Goal: Task Accomplishment & Management: Use online tool/utility

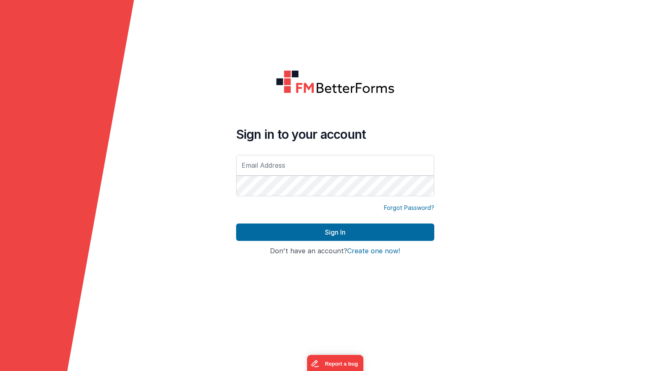
click at [318, 164] on input "text" at bounding box center [335, 165] width 198 height 21
type input "[PERSON_NAME][EMAIL_ADDRESS][DOMAIN_NAME]"
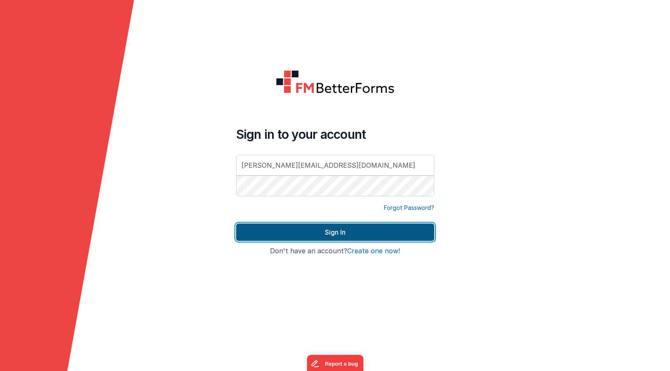
click at [317, 232] on button "Sign In" at bounding box center [335, 231] width 198 height 17
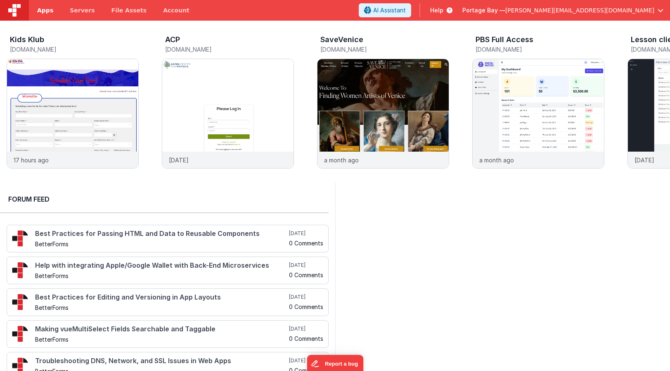
click at [45, 12] on span "Apps" at bounding box center [45, 10] width 16 height 8
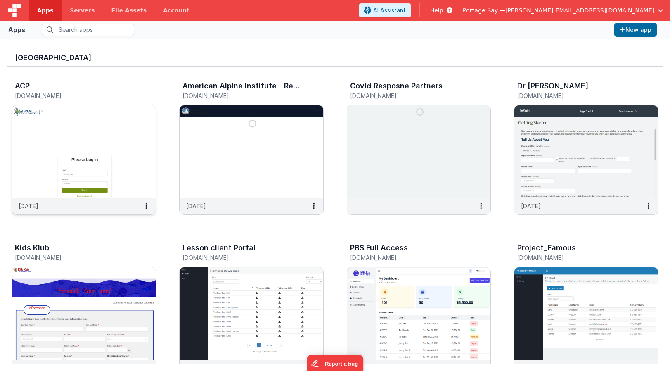
click at [107, 130] on img at bounding box center [84, 151] width 144 height 92
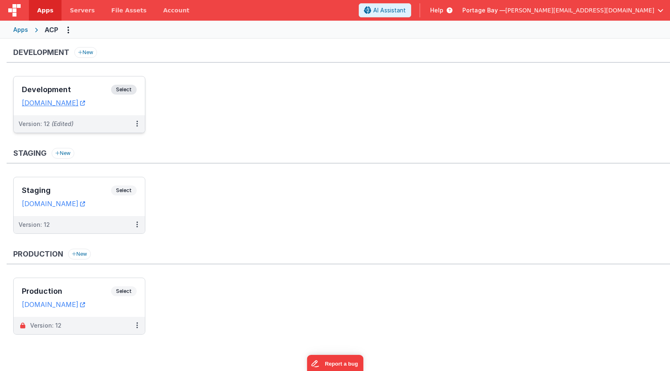
click at [122, 87] on span "Select" at bounding box center [124, 90] width 26 height 10
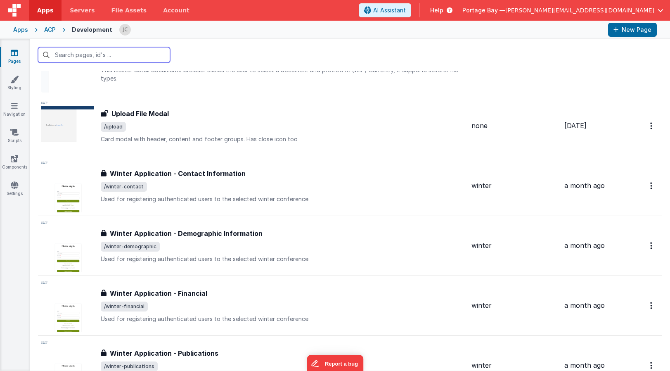
scroll to position [1128, 0]
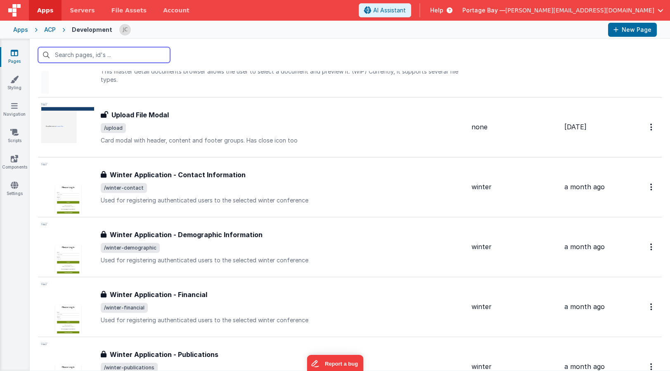
click at [80, 57] on input "text" at bounding box center [104, 55] width 132 height 16
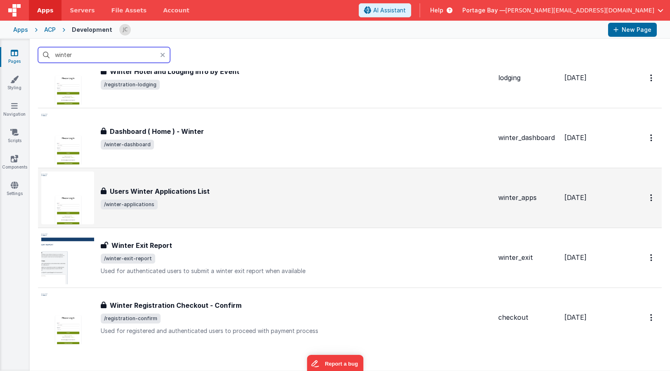
scroll to position [1116, 0]
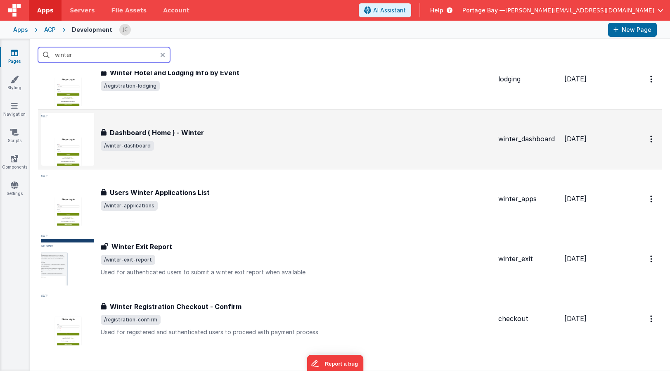
type input "winter"
click at [225, 137] on div "Dashboard ( Home ) - Winter Dashboard ( Home ) - Winter /winter-dashboard" at bounding box center [296, 139] width 391 height 23
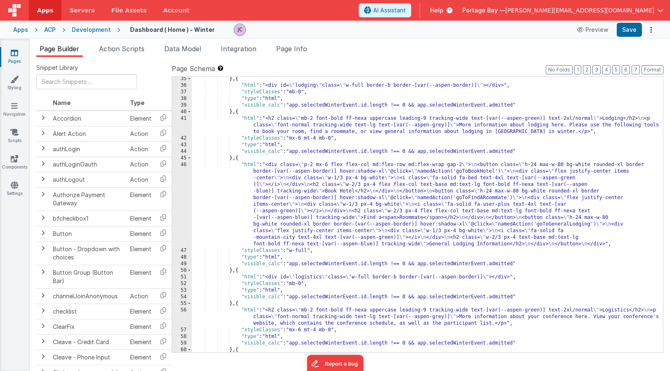
scroll to position [405, 0]
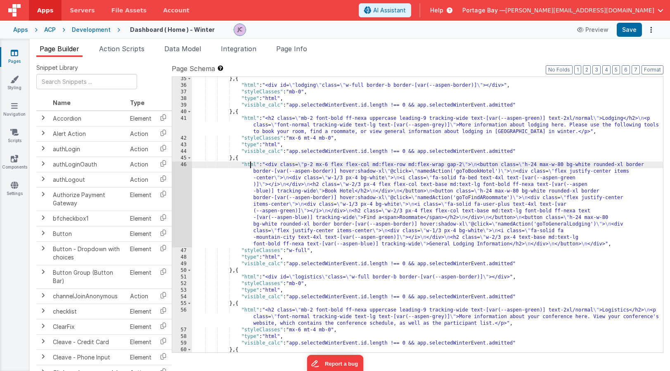
click at [250, 164] on div "} , { "html" : "<div id= \" lodging \" class= \" w-full border-b border-[var(--…" at bounding box center [427, 263] width 471 height 374
click at [186, 164] on div "46" at bounding box center [182, 204] width 20 height 86
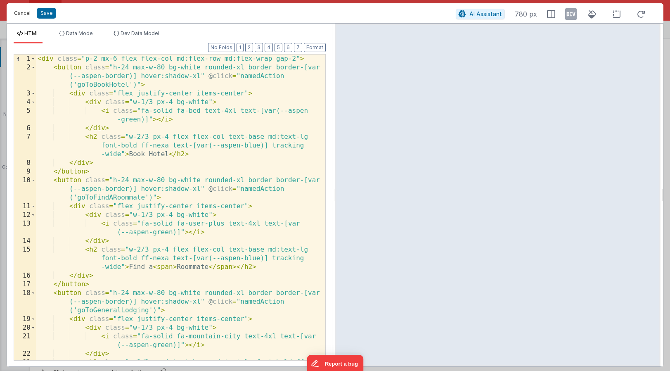
click at [21, 11] on button "Cancel" at bounding box center [22, 13] width 25 height 12
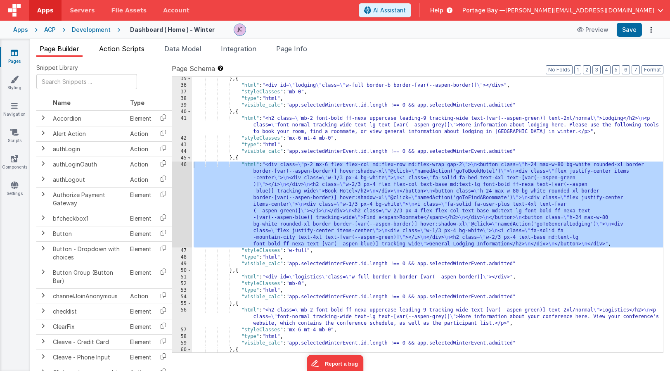
click at [125, 44] on li "Action Scripts" at bounding box center [122, 50] width 52 height 13
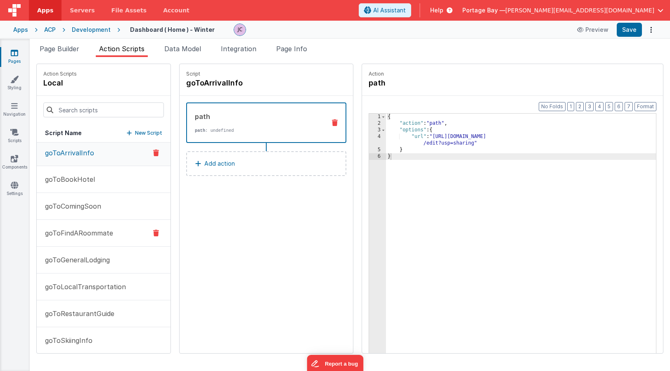
scroll to position [0, 0]
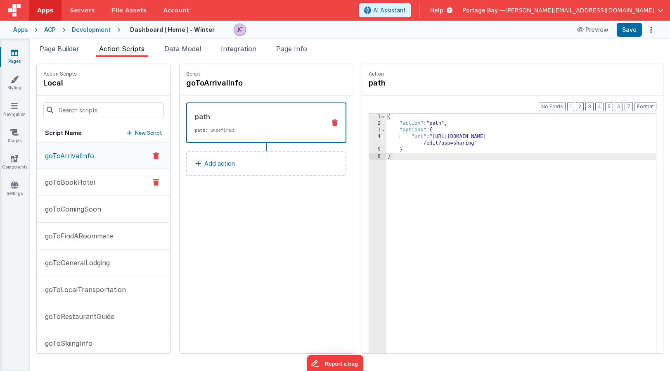
click at [89, 187] on button "goToBookHotel" at bounding box center [104, 182] width 134 height 27
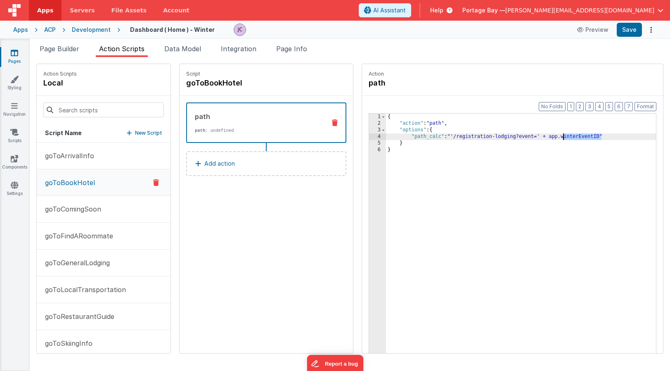
drag, startPoint x: 580, startPoint y: 136, endPoint x: 543, endPoint y: 135, distance: 36.7
click at [543, 135] on div "{ "action" : "path" , "options" : { "path_calc" : "'/registration-lodging?event…" at bounding box center [531, 253] width 291 height 278
paste textarea
click at [630, 30] on button "Save" at bounding box center [629, 30] width 25 height 14
click at [82, 238] on p "goToFindARoommate" at bounding box center [76, 236] width 73 height 10
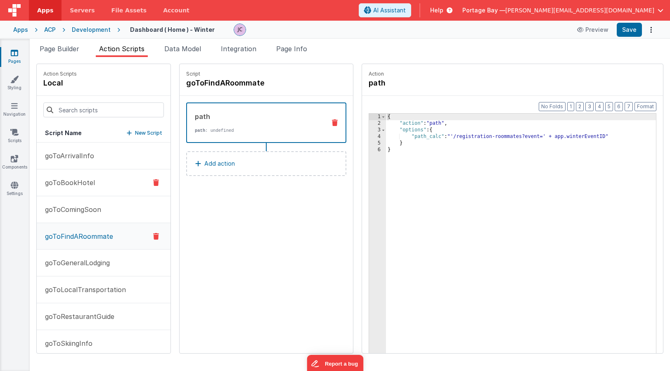
click at [77, 186] on p "goToBookHotel" at bounding box center [67, 182] width 55 height 10
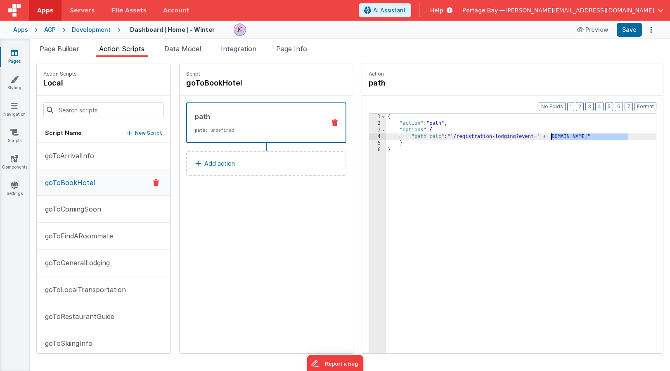
drag, startPoint x: 608, startPoint y: 135, endPoint x: 530, endPoint y: 135, distance: 77.6
click at [530, 135] on div "{ "action" : "path" , "options" : { "path_calc" : "'/registration-lodging?event…" at bounding box center [531, 253] width 291 height 278
click at [104, 234] on p "goToFindARoommate" at bounding box center [76, 236] width 73 height 10
drag, startPoint x: 586, startPoint y: 137, endPoint x: 536, endPoint y: 135, distance: 49.6
click at [536, 135] on div "{ "action" : "path" , "options" : { "path_calc" : "'/registration-roommates?eve…" at bounding box center [531, 253] width 291 height 278
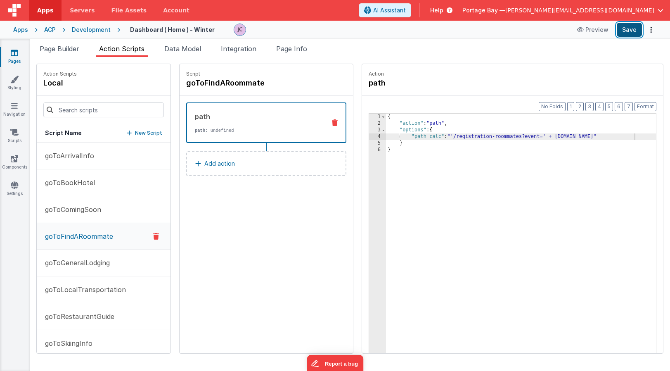
click at [634, 29] on button "Save" at bounding box center [629, 30] width 25 height 14
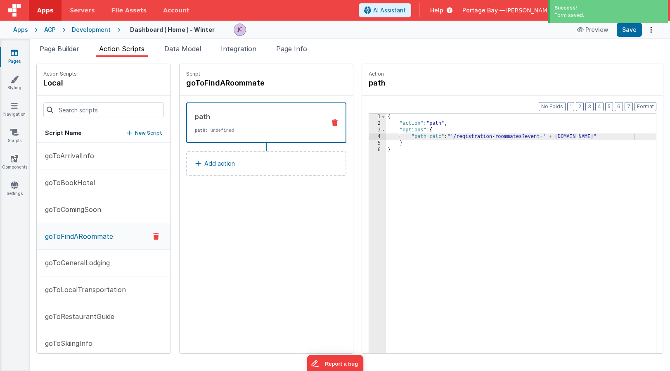
click at [92, 29] on div "Development" at bounding box center [91, 30] width 39 height 8
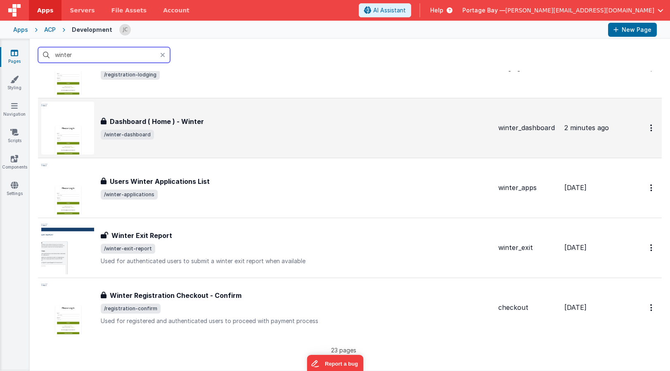
scroll to position [1116, 0]
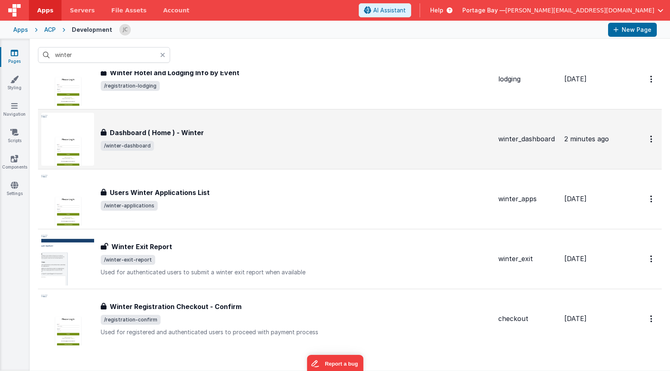
click at [243, 140] on div "Dashboard ( Home ) - Winter Dashboard ( Home ) - Winter /winter-dashboard" at bounding box center [296, 139] width 391 height 23
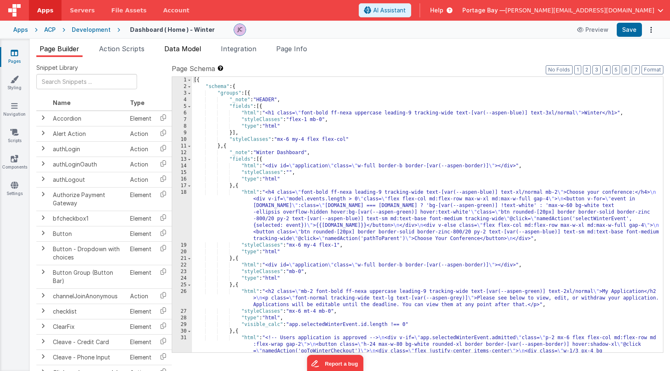
click at [192, 46] on span "Data Model" at bounding box center [182, 49] width 37 height 8
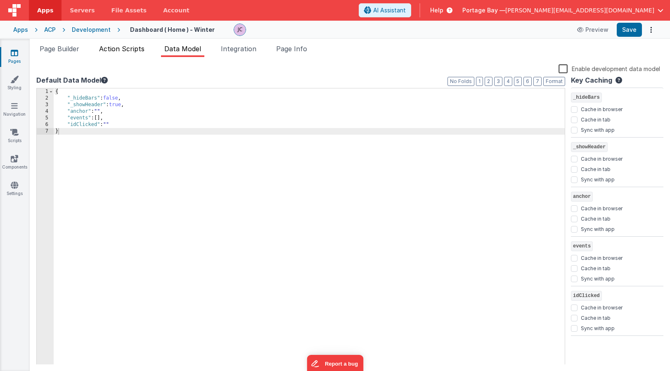
click at [135, 49] on span "Action Scripts" at bounding box center [121, 49] width 45 height 8
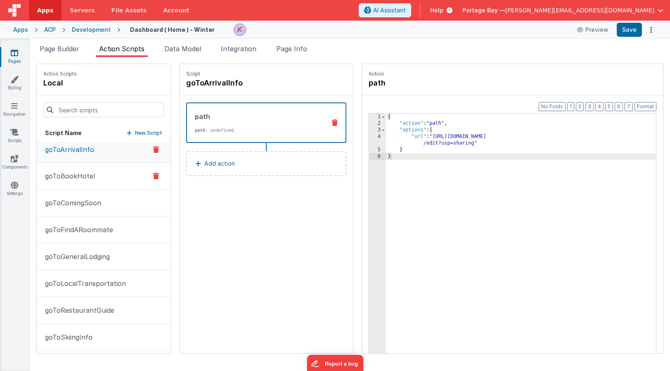
click at [80, 185] on button "goToBookHotel" at bounding box center [104, 176] width 134 height 27
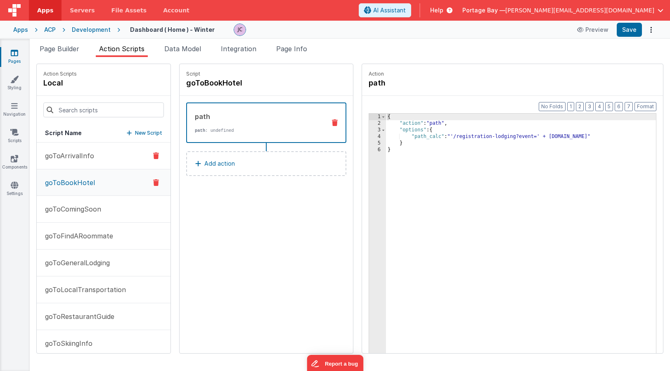
click at [79, 156] on p "goToArrivalInfo" at bounding box center [67, 156] width 54 height 10
click at [77, 179] on p "goToBookHotel" at bounding box center [67, 182] width 55 height 10
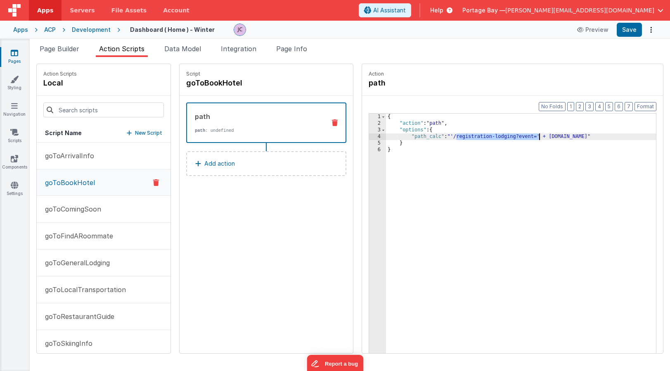
drag, startPoint x: 436, startPoint y: 136, endPoint x: 516, endPoint y: 136, distance: 80.5
click at [516, 136] on div "{ "action" : "path" , "options" : { "path_calc" : "'/registration-lodging?event…" at bounding box center [531, 253] width 291 height 278
click at [70, 49] on span "Page Builder" at bounding box center [60, 49] width 40 height 8
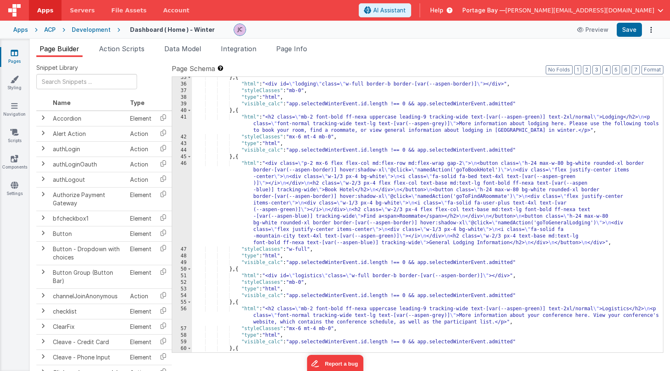
scroll to position [408, 0]
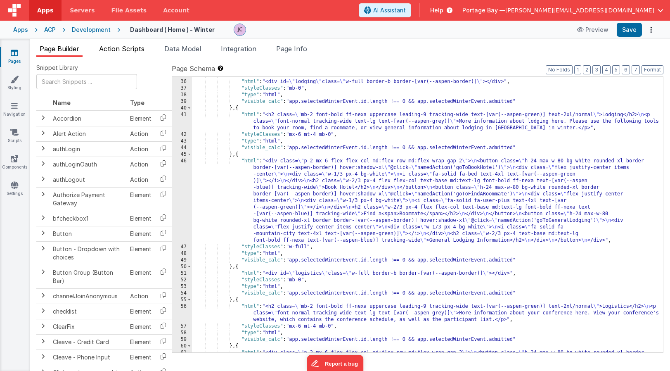
click at [110, 50] on span "Action Scripts" at bounding box center [121, 49] width 45 height 8
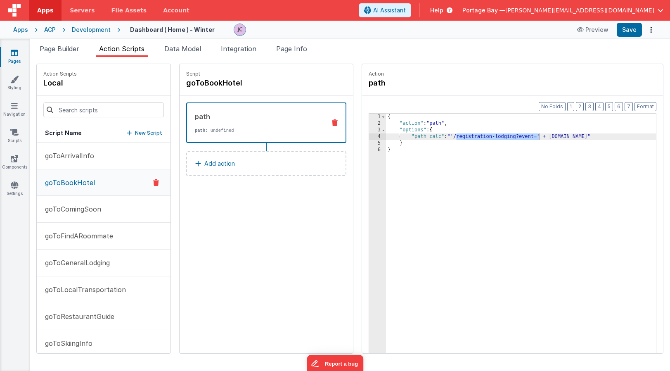
click at [430, 123] on div "{ "action" : "path" , "options" : { "path_calc" : "'/registration-lodging?event…" at bounding box center [531, 253] width 291 height 278
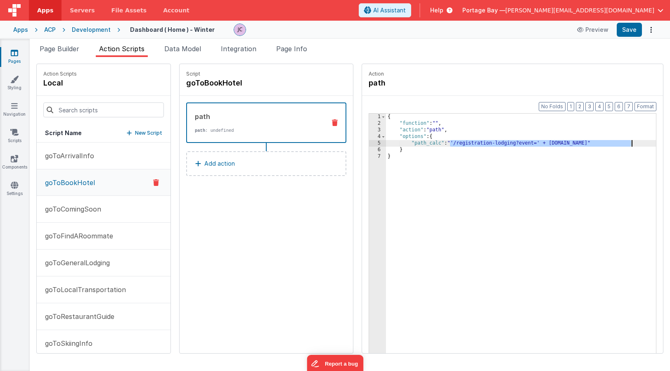
drag, startPoint x: 429, startPoint y: 142, endPoint x: 610, endPoint y: 143, distance: 180.8
click at [610, 143] on div "{ "function" : "" , "action" : "path" , "options" : { "path_calc" : "'/registra…" at bounding box center [531, 253] width 291 height 278
click at [421, 144] on div "{ "function" : "" , "action" : "path" , "options" : { "path_calc" : "'/registra…" at bounding box center [531, 253] width 291 height 278
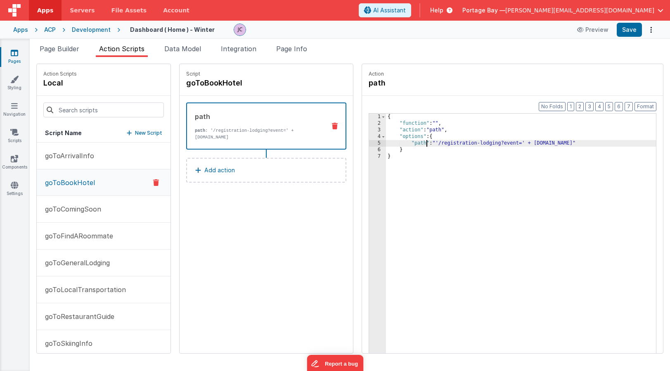
click at [392, 123] on div "{ "function" : "" , "action" : "path" , "options" : { "path" : "'/registration-…" at bounding box center [531, 253] width 291 height 278
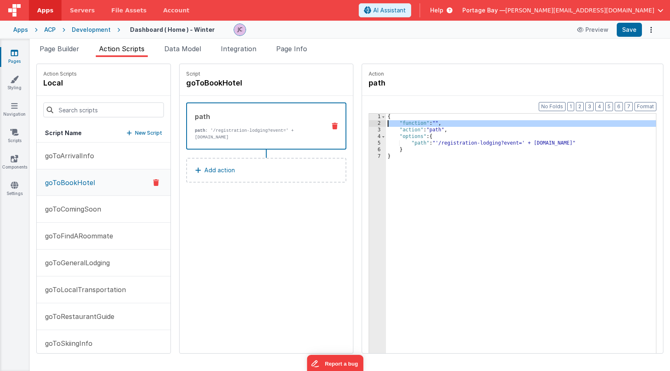
click at [369, 125] on div "2" at bounding box center [377, 123] width 17 height 7
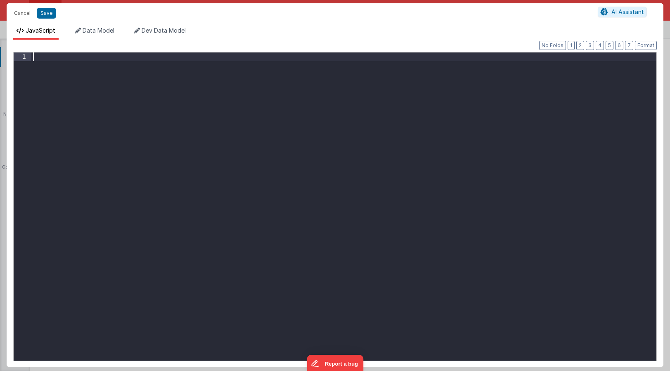
click at [76, 59] on div at bounding box center [343, 214] width 625 height 325
click at [34, 57] on div ""'/registration-lodging?event=' + [DOMAIN_NAME]"" at bounding box center [343, 214] width 625 height 325
click at [328, 57] on div "let path = "'/registration-lodging?event=' + app.selectedWinterEvent.id"" at bounding box center [343, 214] width 625 height 325
click at [199, 54] on div "let path = "'/registration-lodging?event=' + app.selectedWinterEvent.id" at bounding box center [343, 214] width 625 height 325
click at [85, 55] on div "let path = "'/registration-lodging?event= + app.selectedWinterEvent.id" at bounding box center [343, 214] width 625 height 325
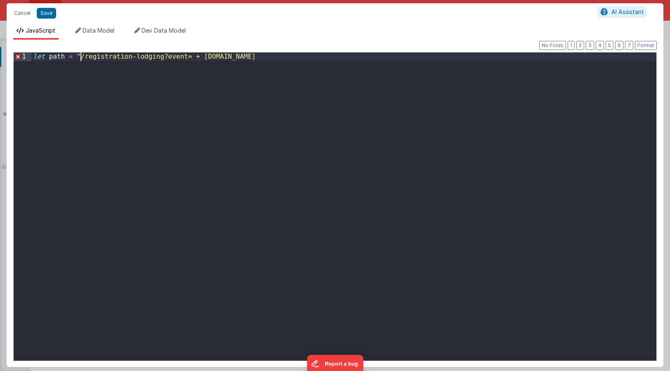
click at [191, 57] on div "let path = "/registration-lodging?event= + app.selectedWinterEvent.id" at bounding box center [343, 214] width 625 height 325
click at [327, 59] on div "let path = "/registration-lodging?event=" + app . selectedWinterEvent . id" at bounding box center [343, 214] width 625 height 325
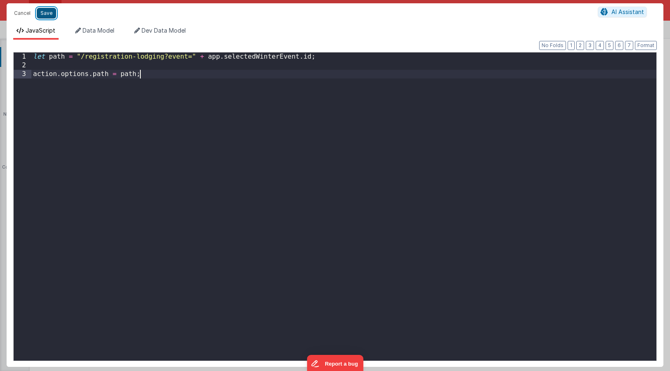
click at [48, 13] on button "Save" at bounding box center [46, 13] width 19 height 11
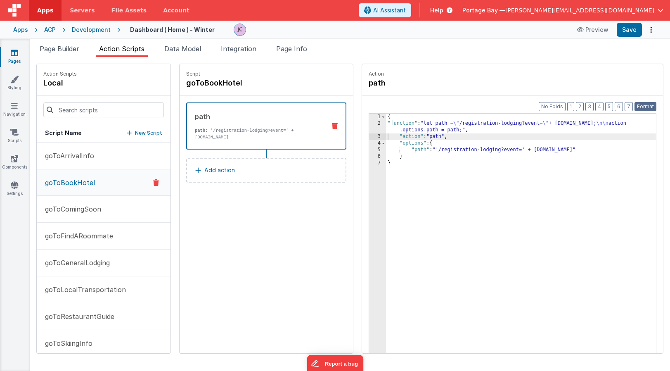
click at [644, 106] on button "Format" at bounding box center [645, 106] width 22 height 9
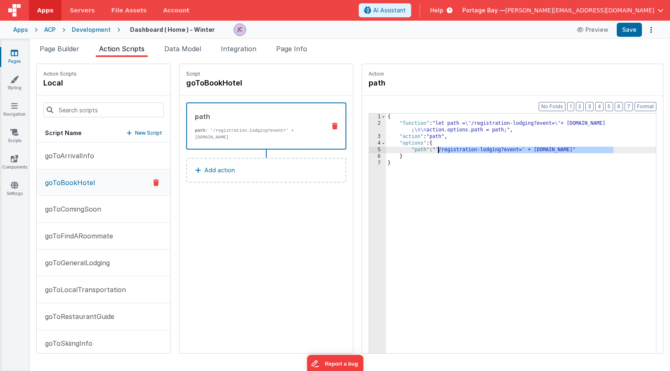
drag, startPoint x: 592, startPoint y: 148, endPoint x: 418, endPoint y: 149, distance: 174.2
click at [418, 149] on div "{ "function" : "let path = \" /registration-lodging?event= \" + app.selectedWin…" at bounding box center [531, 253] width 291 height 278
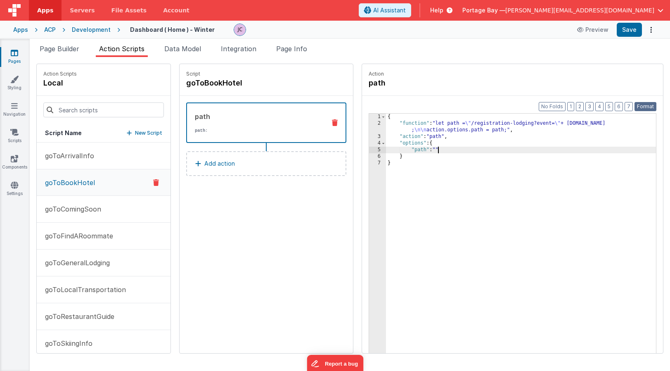
click at [650, 105] on button "Format" at bounding box center [645, 106] width 22 height 9
click at [627, 34] on button "Save" at bounding box center [629, 30] width 25 height 14
click at [406, 150] on div "{ "function" : "let path = \" /registration-lodging?event= \" + app.selectedWin…" at bounding box center [531, 253] width 291 height 278
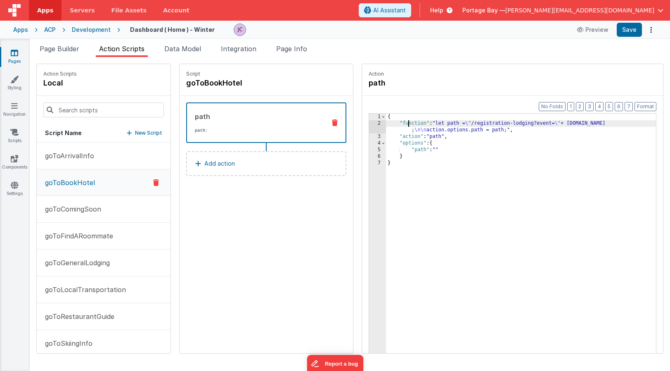
click at [387, 123] on div "{ "function" : "let path = \" /registration-lodging?event= \" + app.selectedWin…" at bounding box center [531, 253] width 291 height 278
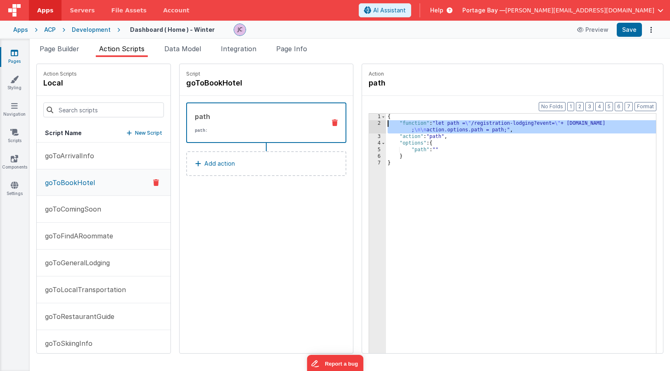
click at [369, 123] on div "2" at bounding box center [377, 126] width 17 height 13
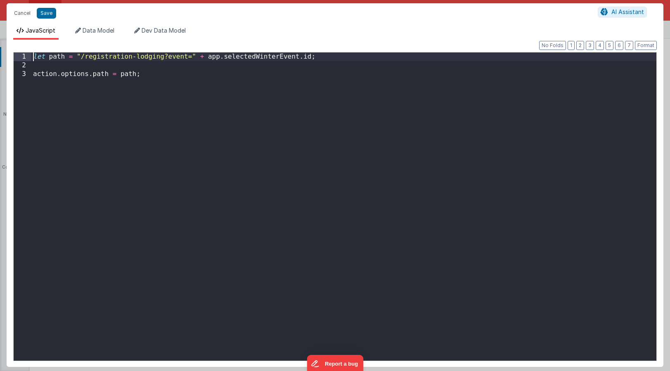
click at [33, 56] on div "let path = "/registration-lodging?event=" + app . selectedWinterEvent . id ; ac…" at bounding box center [343, 214] width 625 height 325
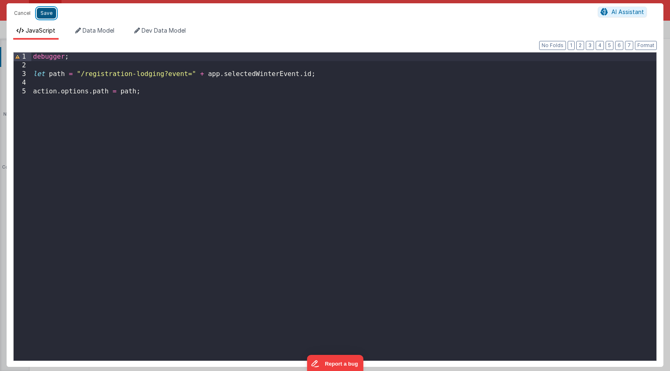
click at [48, 12] on button "Save" at bounding box center [46, 13] width 19 height 11
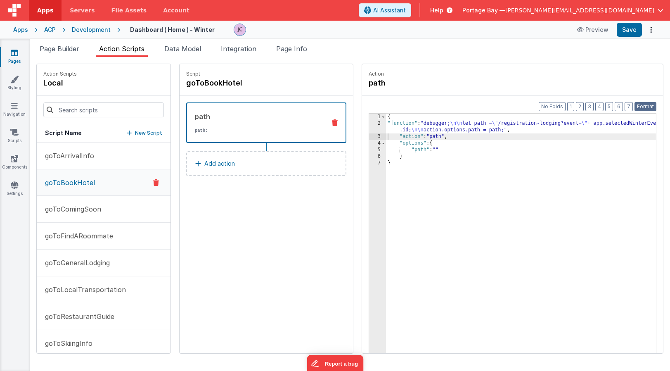
click at [648, 106] on button "Format" at bounding box center [645, 106] width 22 height 9
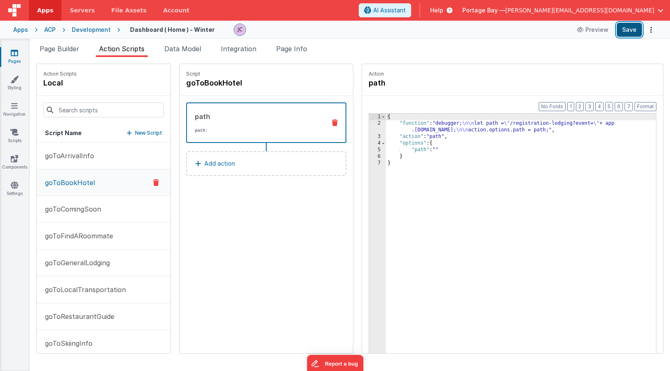
click at [629, 29] on button "Save" at bounding box center [629, 30] width 25 height 14
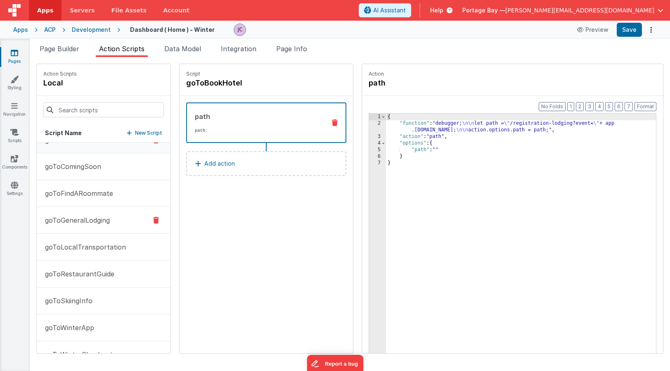
scroll to position [0, 0]
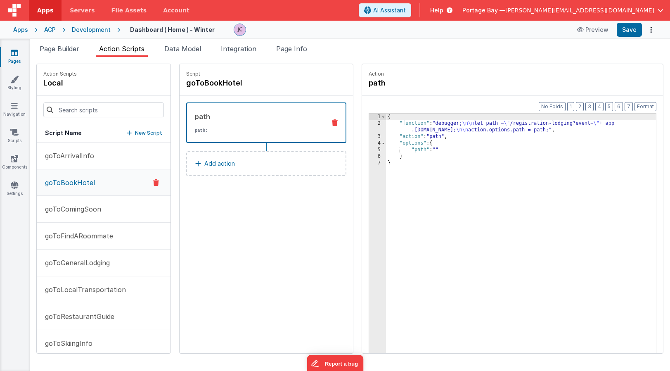
click at [392, 123] on div "{ "function" : "debugger; \n\n let path = \" /registration-lodging?event= \" + …" at bounding box center [531, 253] width 291 height 278
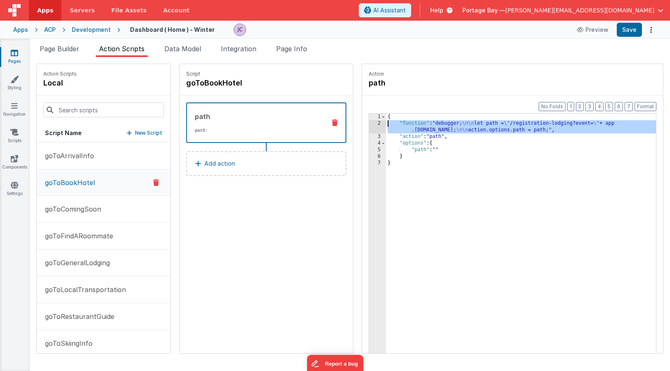
click at [369, 124] on div "2" at bounding box center [377, 126] width 17 height 13
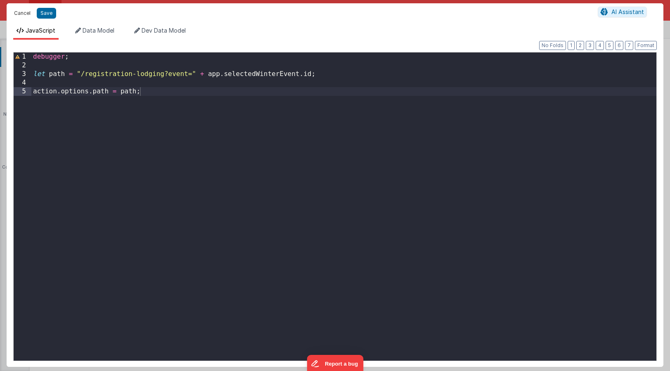
click at [24, 13] on button "Cancel" at bounding box center [22, 13] width 25 height 12
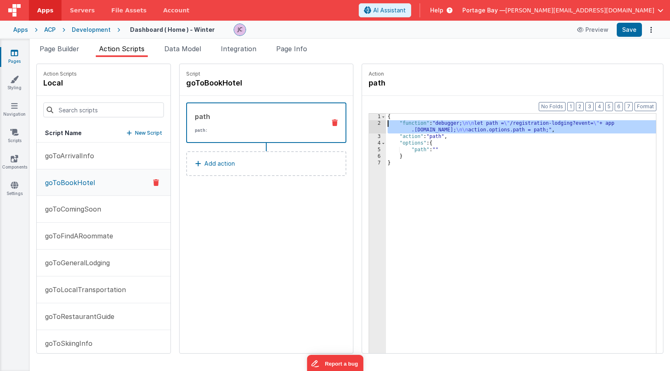
click at [396, 124] on div "{ "function" : "debugger; \n\n let path = \" /registration-lodging?event= \" + …" at bounding box center [531, 253] width 291 height 278
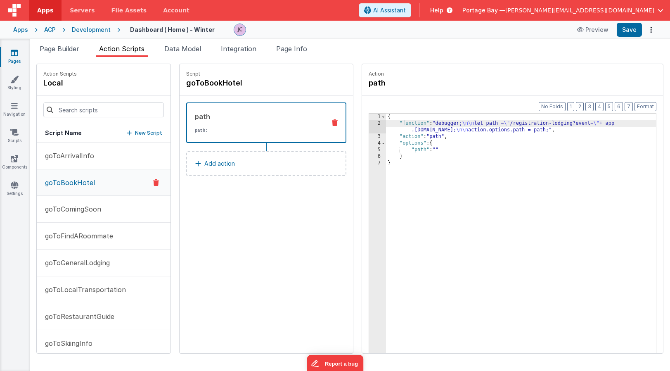
click at [369, 123] on div "2" at bounding box center [377, 126] width 17 height 13
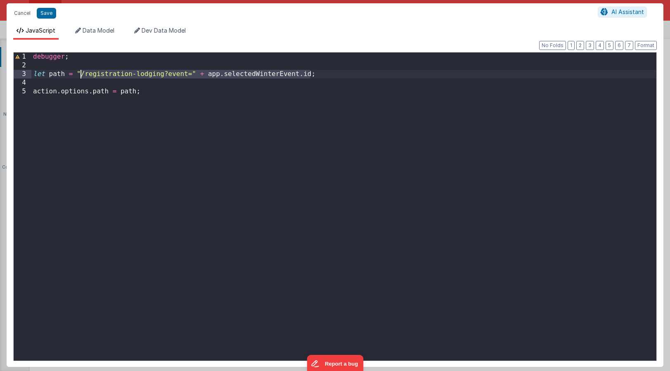
drag, startPoint x: 311, startPoint y: 72, endPoint x: 81, endPoint y: 75, distance: 229.9
click at [81, 75] on div "debugger ; let path = "/registration-lodging?event=" + app . selectedWinterEven…" at bounding box center [343, 214] width 625 height 325
click at [148, 89] on div "debugger ; let path = "/registration-lodging?event=" + app . selectedWinterEven…" at bounding box center [343, 214] width 625 height 325
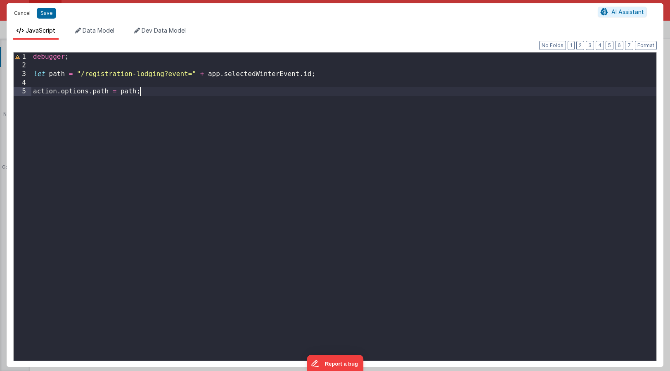
drag, startPoint x: 21, startPoint y: 14, endPoint x: 34, endPoint y: 22, distance: 15.9
click at [21, 14] on button "Cancel" at bounding box center [22, 13] width 25 height 12
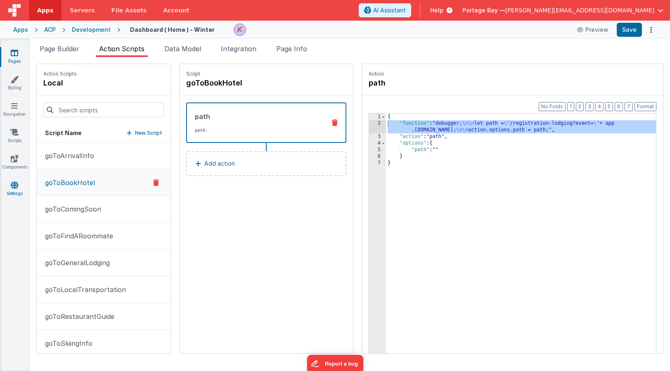
click at [18, 189] on link "Settings" at bounding box center [15, 189] width 30 height 17
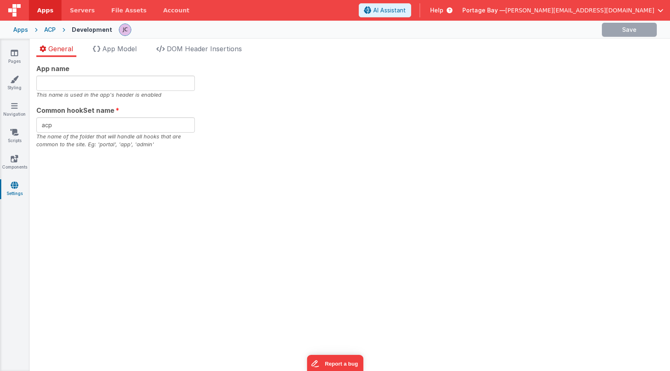
checkbox input "false"
click at [123, 51] on span "App Model" at bounding box center [119, 49] width 34 height 8
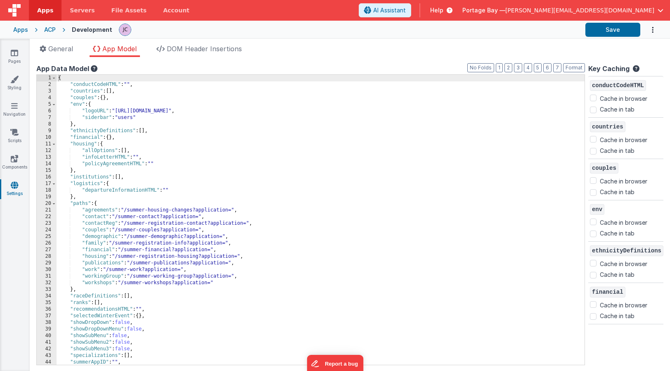
scroll to position [14, 0]
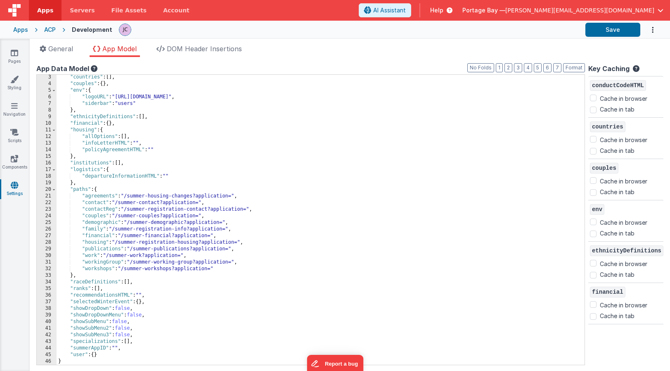
click at [148, 301] on div ""countries" : [ ] , "couples" : { } , "env" : { "logoURL" : "https://ucarecdn.c…" at bounding box center [321, 225] width 528 height 303
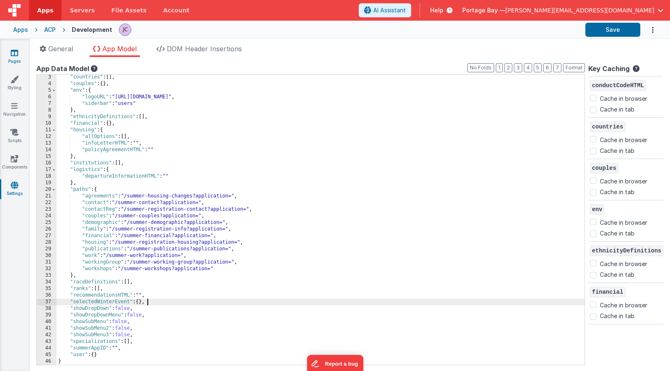
click at [18, 54] on icon at bounding box center [14, 53] width 7 height 8
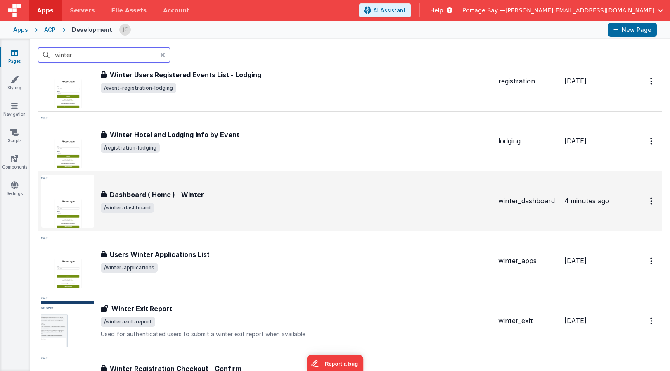
scroll to position [1058, 0]
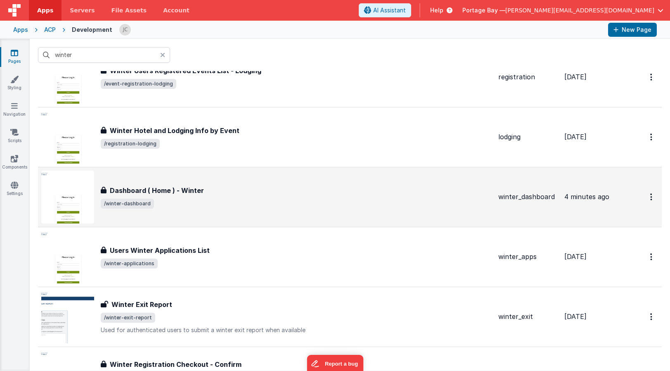
click at [222, 195] on div "Dashboard ( Home ) - Winter Dashboard ( Home ) - Winter /winter-dashboard" at bounding box center [296, 196] width 391 height 23
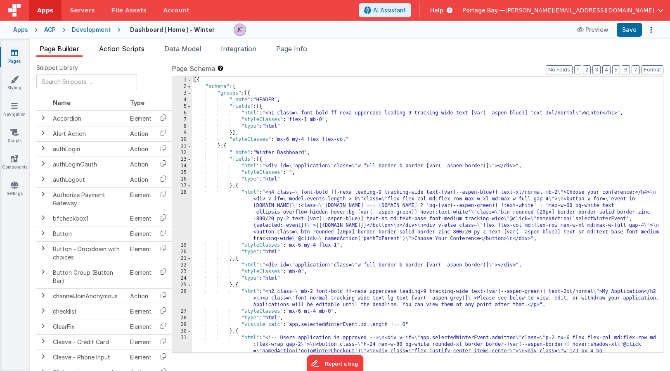
click at [121, 54] on li "Action Scripts" at bounding box center [122, 50] width 52 height 13
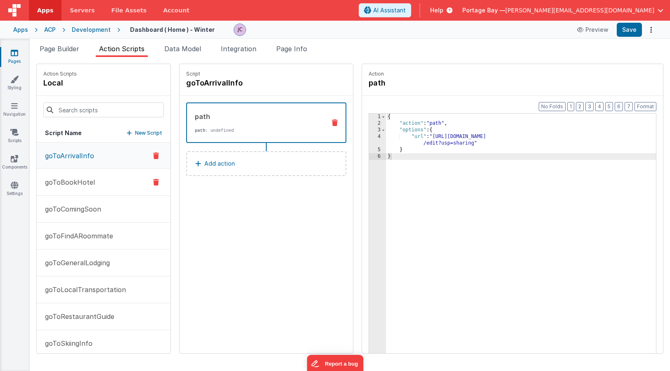
click at [71, 182] on p "goToBookHotel" at bounding box center [67, 182] width 55 height 10
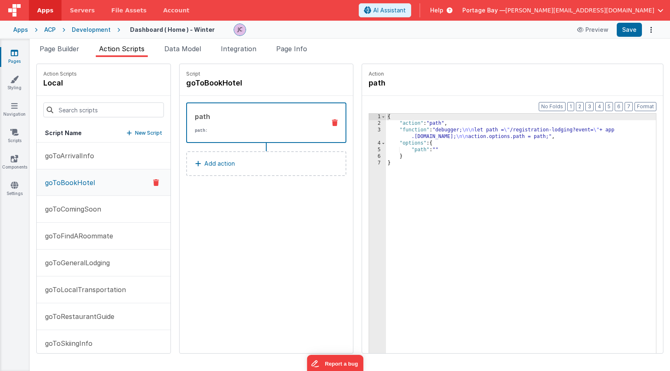
click at [236, 163] on button "Add action" at bounding box center [266, 163] width 160 height 25
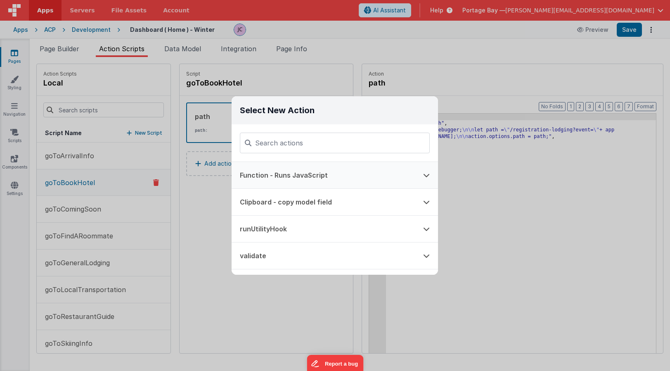
click at [283, 175] on button "Function - Runs JavaScript" at bounding box center [323, 175] width 183 height 26
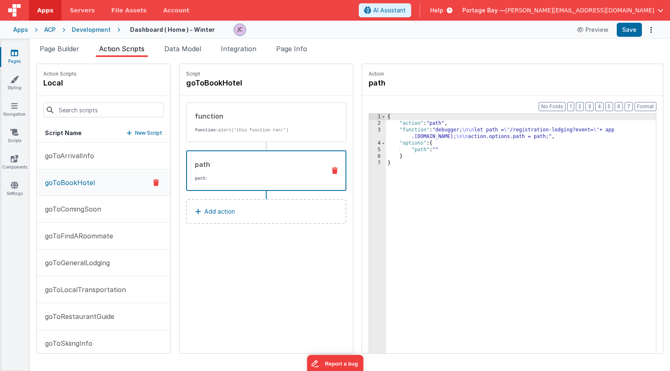
click at [223, 162] on div "path" at bounding box center [257, 164] width 124 height 10
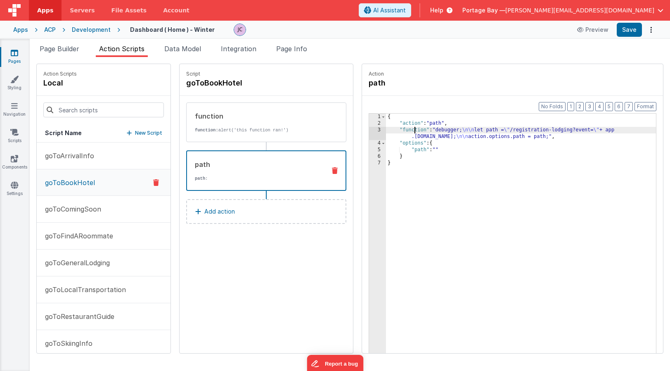
click at [392, 129] on div "{ "action" : "path" , "function" : "debugger; \n\n let path = \" /registration-…" at bounding box center [531, 253] width 291 height 278
click at [369, 130] on div "3" at bounding box center [377, 133] width 17 height 13
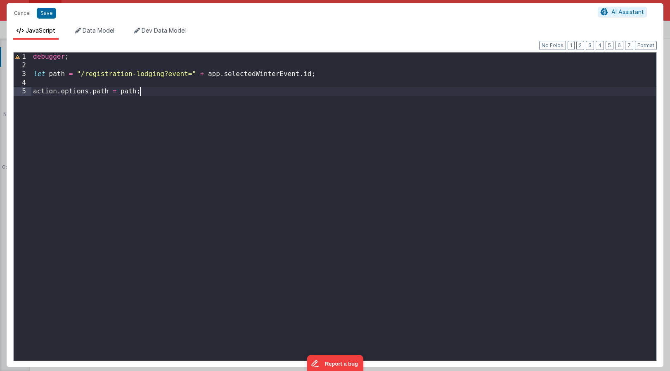
click at [155, 107] on div "debugger ; let path = "/registration-lodging?event=" + app . selectedWinterEven…" at bounding box center [343, 214] width 625 height 325
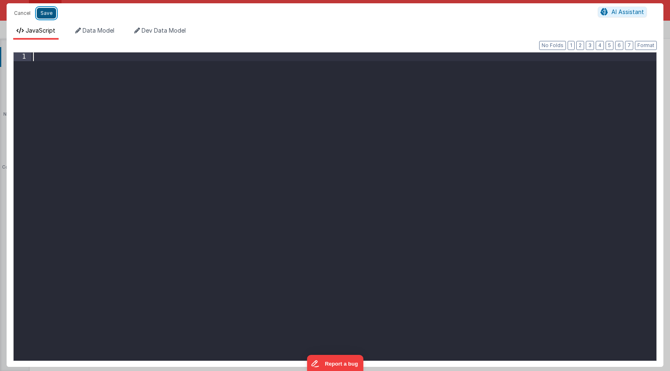
click at [45, 15] on button "Save" at bounding box center [46, 13] width 19 height 11
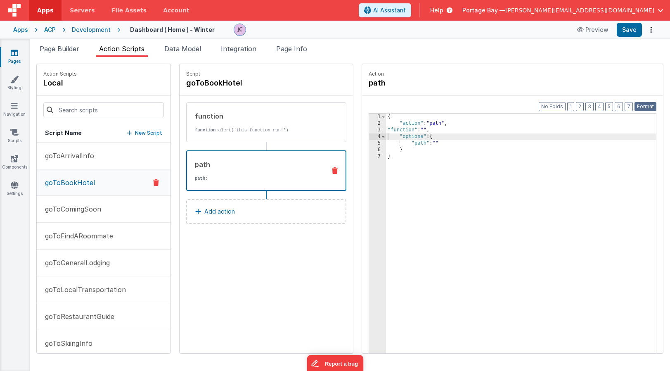
click at [644, 106] on button "Format" at bounding box center [645, 106] width 22 height 9
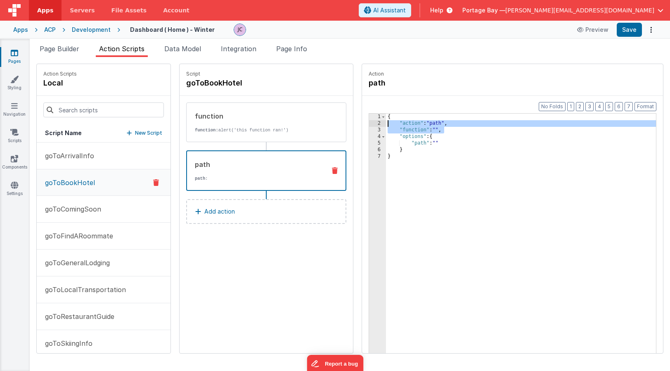
drag, startPoint x: 426, startPoint y: 130, endPoint x: 331, endPoint y: 125, distance: 94.6
click at [331, 125] on div "Action Scripts local Script Name New Script goToArrivalInfo goToBookHotel goToC…" at bounding box center [349, 209] width 627 height 290
click at [331, 125] on div "function function: alert('this function ran!') path path : Add action" at bounding box center [266, 167] width 173 height 143
click at [431, 130] on div "{ "action" : "path" , "function" : "" , "options" : { "path" : "" } }" at bounding box center [531, 253] width 291 height 278
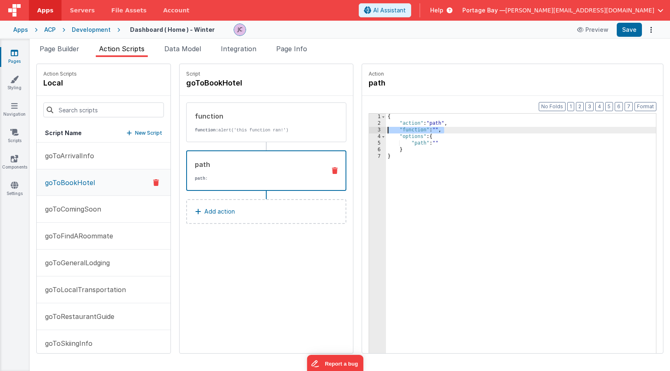
drag, startPoint x: 427, startPoint y: 129, endPoint x: 353, endPoint y: 130, distance: 73.5
click at [369, 130] on div "1 2 3 4 5 6 7 { "action" : "path" , "function" : "" , "options" : { "path" : ""…" at bounding box center [513, 246] width 288 height 266
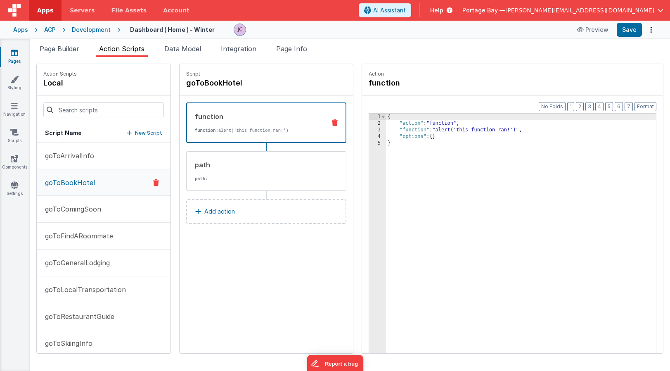
click at [228, 114] on div "function" at bounding box center [257, 116] width 124 height 10
click at [392, 128] on div "{ "action" : "function" , "function" : "alert('this function ran!')" , "options…" at bounding box center [531, 253] width 291 height 278
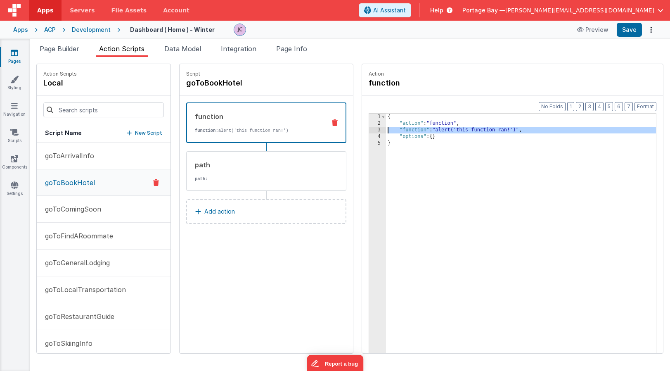
click at [369, 129] on div "3" at bounding box center [377, 130] width 17 height 7
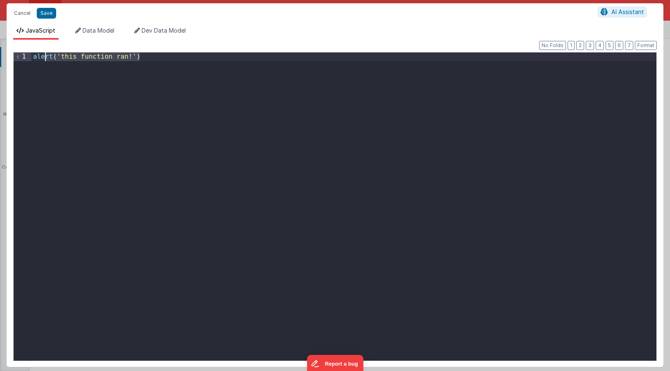
drag, startPoint x: 148, startPoint y: 57, endPoint x: -5, endPoint y: 62, distance: 153.6
click at [0, 62] on html "Cancel Save AI Assistant JavaScript Data Model Dev Data Model Format 7 6 5 4 3 …" at bounding box center [335, 185] width 670 height 371
drag, startPoint x: 165, startPoint y: 60, endPoint x: 25, endPoint y: 55, distance: 139.6
click at [25, 55] on div "1 alert ( 'this function ran!' ) XXXXXXXXXXXXXXXXXXXXXXXXXXXXXXXXXXXXXXXXXXXXXX…" at bounding box center [335, 206] width 644 height 309
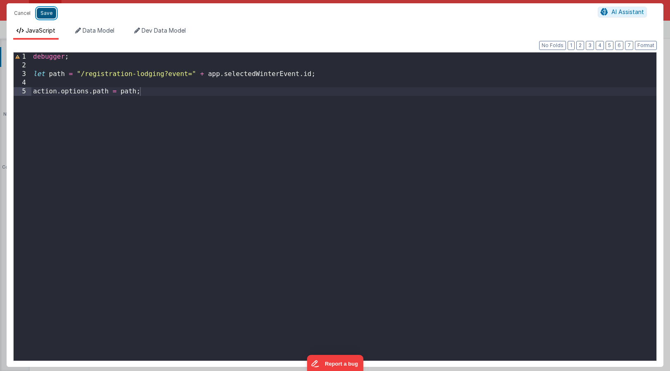
click at [46, 11] on button "Save" at bounding box center [46, 13] width 19 height 11
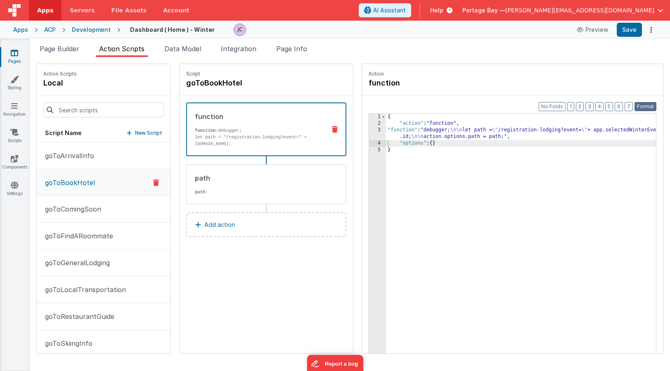
click at [642, 105] on button "Format" at bounding box center [645, 106] width 22 height 9
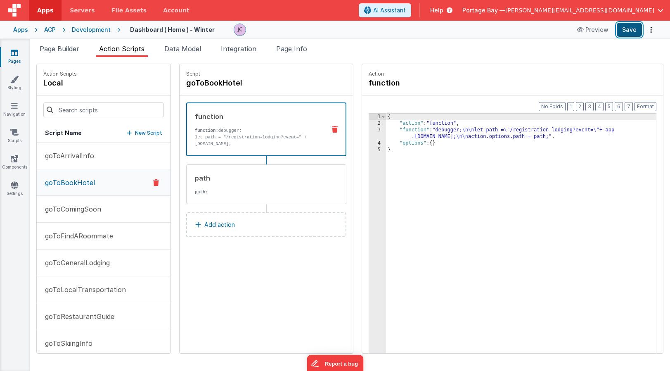
click at [635, 30] on button "Save" at bounding box center [629, 30] width 25 height 14
click at [61, 48] on span "Page Builder" at bounding box center [60, 49] width 40 height 8
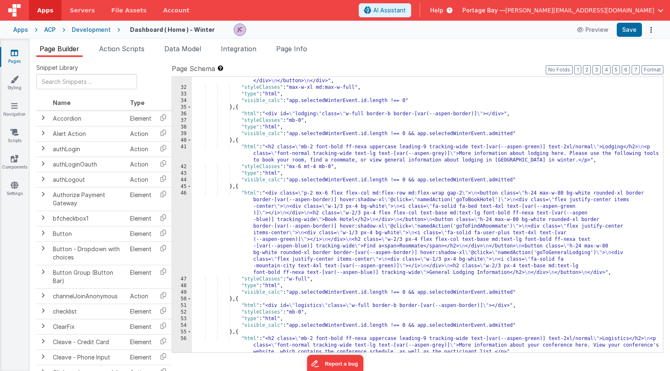
scroll to position [377, 0]
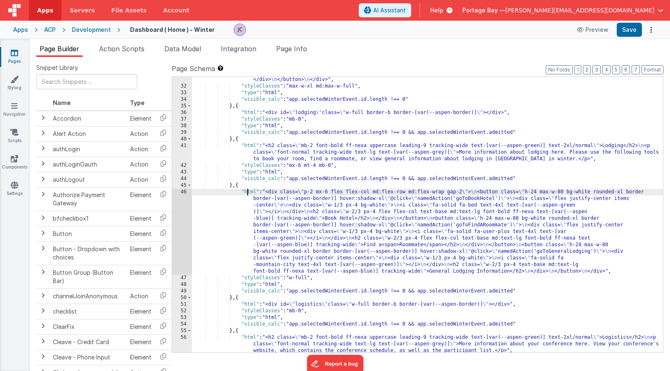
click at [248, 191] on div ""html" : "<!-- Users application is approved --> \n <div v-if= \" app.selectedW…" at bounding box center [427, 160] width 471 height 407
click at [184, 193] on div "46" at bounding box center [182, 232] width 20 height 86
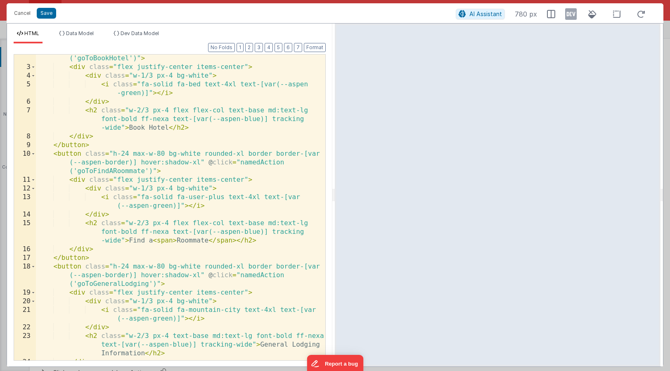
scroll to position [0, 0]
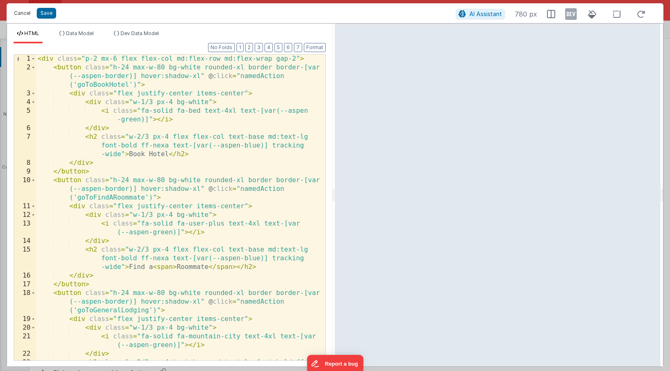
click at [24, 14] on button "Cancel" at bounding box center [22, 13] width 25 height 12
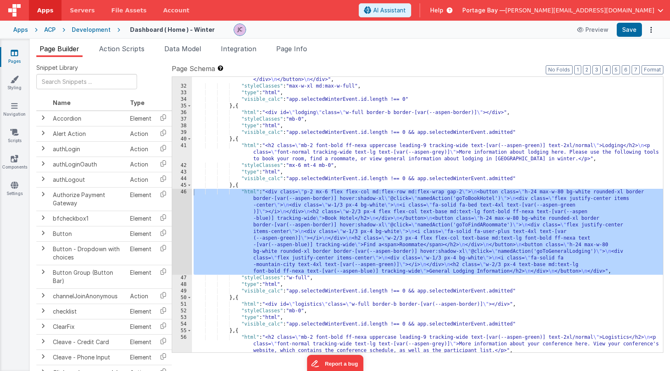
click at [85, 29] on div "Development" at bounding box center [91, 30] width 39 height 8
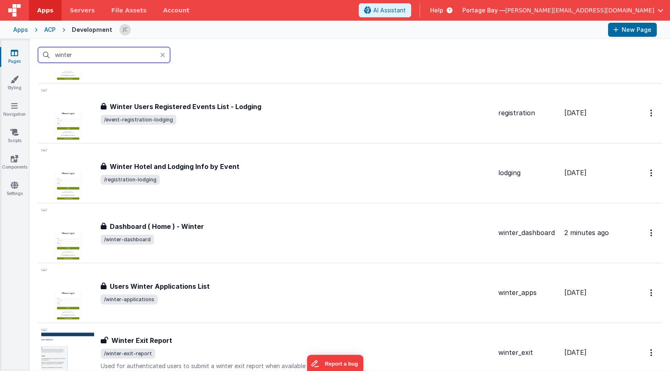
scroll to position [1040, 0]
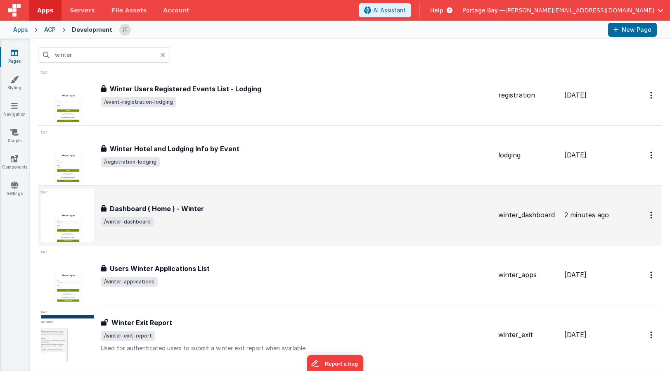
click at [208, 204] on div "Dashboard ( Home ) - Winter" at bounding box center [296, 209] width 391 height 10
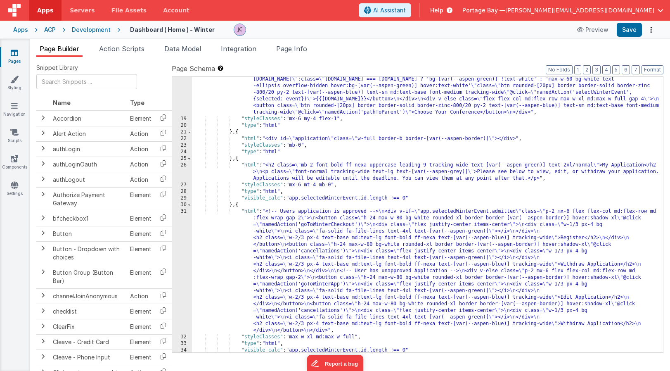
scroll to position [130, 0]
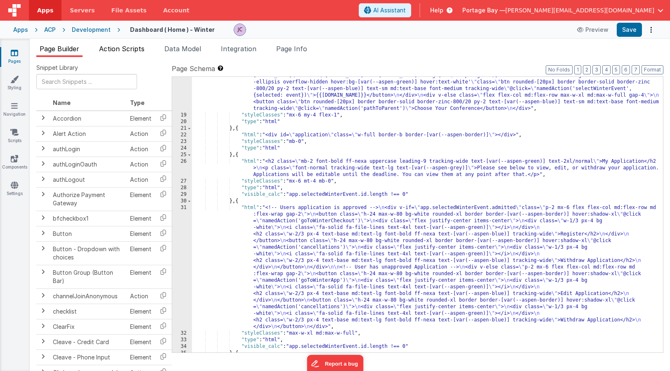
click at [123, 50] on span "Action Scripts" at bounding box center [121, 49] width 45 height 8
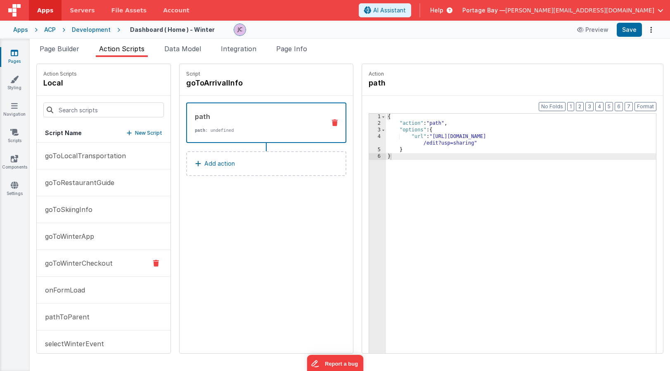
click at [63, 263] on p "goToWinterCheckout" at bounding box center [76, 263] width 73 height 10
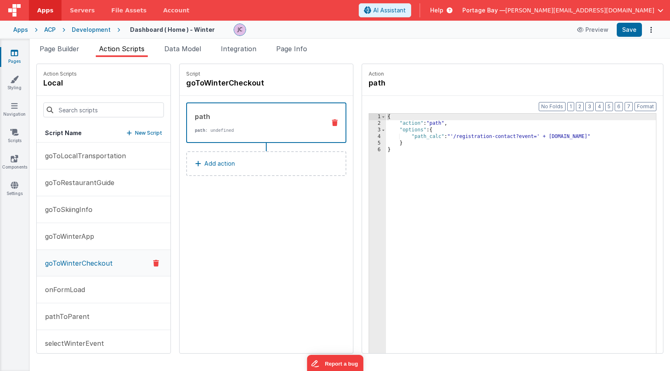
scroll to position [136, 0]
click at [67, 51] on span "Page Builder" at bounding box center [60, 49] width 40 height 8
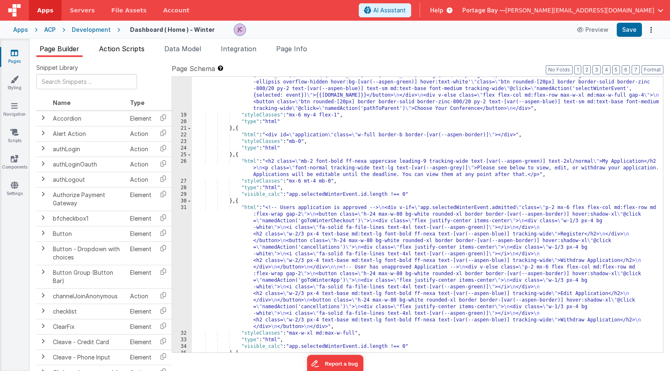
click at [125, 50] on span "Action Scripts" at bounding box center [121, 49] width 45 height 8
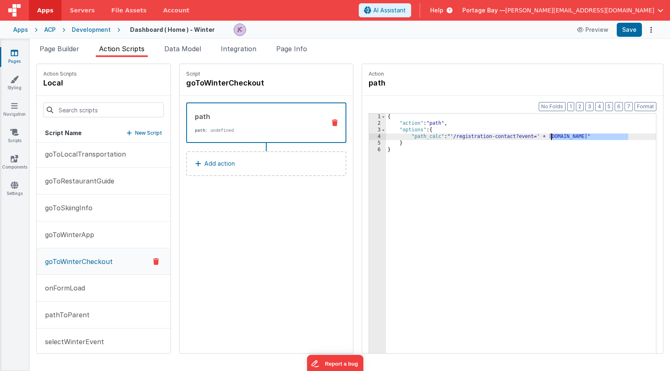
drag, startPoint x: 607, startPoint y: 136, endPoint x: 530, endPoint y: 136, distance: 76.8
click at [530, 136] on div "{ "action" : "path" , "options" : { "path_calc" : "'/registration-contact?event…" at bounding box center [531, 253] width 291 height 278
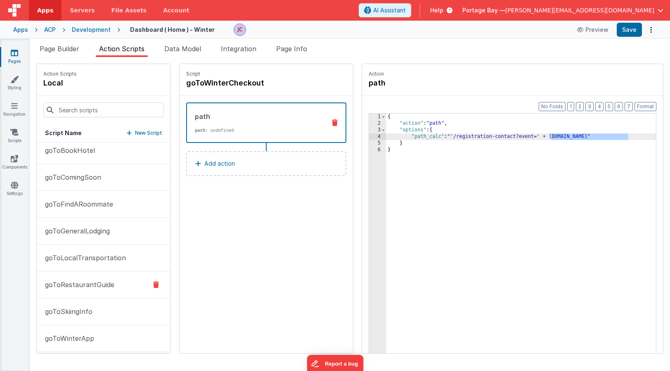
scroll to position [0, 0]
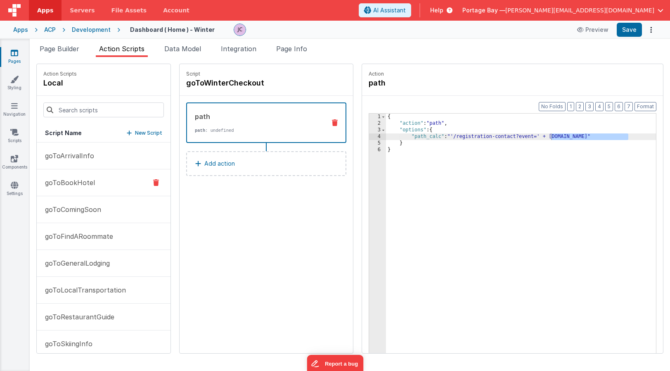
click at [78, 182] on p "goToBookHotel" at bounding box center [67, 182] width 55 height 10
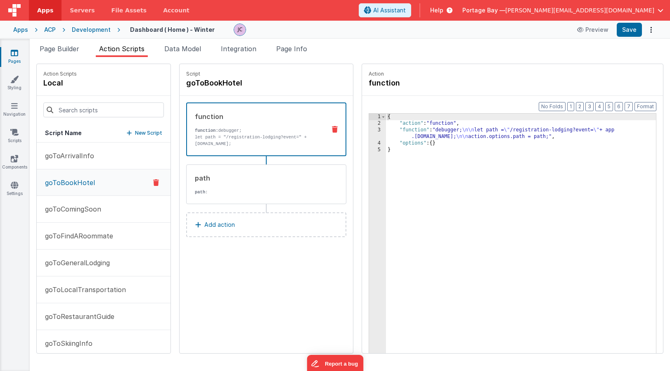
scroll to position [1, 0]
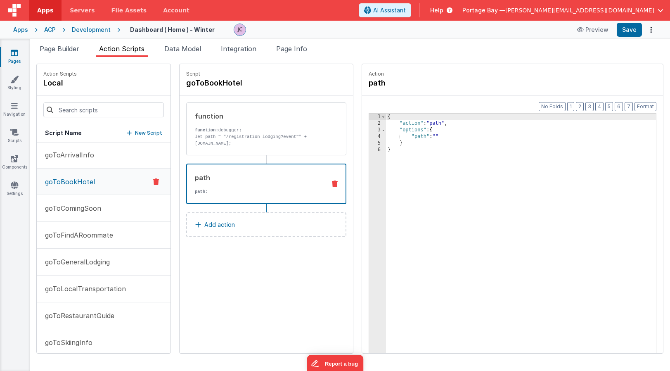
click at [272, 190] on p "path :" at bounding box center [257, 191] width 124 height 7
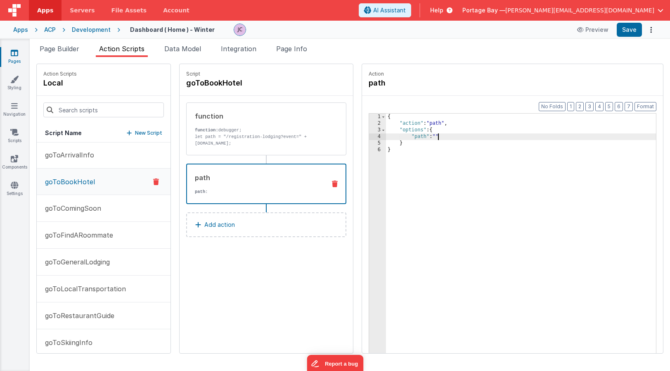
click at [417, 135] on div "{ "action" : "path" , "options" : { "path" : "" } }" at bounding box center [531, 253] width 291 height 278
click at [268, 136] on p "let path = "/registration-lodging?event=" + app.selectedWinterEvent.id;" at bounding box center [257, 139] width 125 height 13
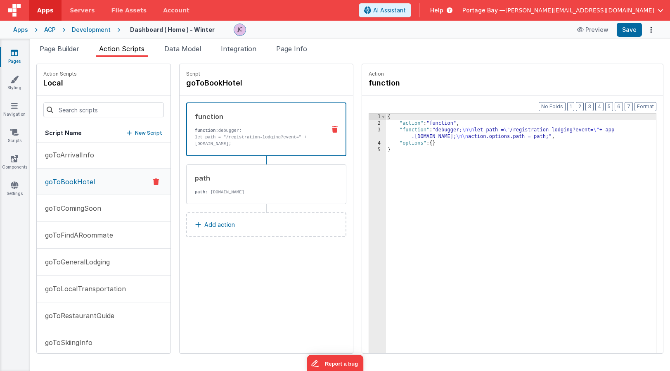
click at [386, 131] on div "{ "action" : "function" , "function" : "debugger; \n\n let path = \" /registrat…" at bounding box center [531, 253] width 291 height 278
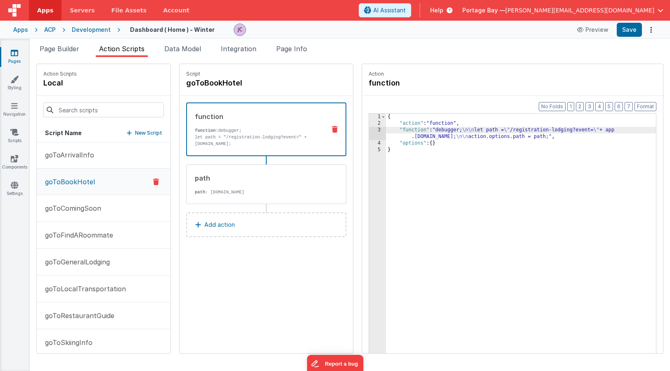
click at [369, 129] on div "3" at bounding box center [377, 133] width 17 height 13
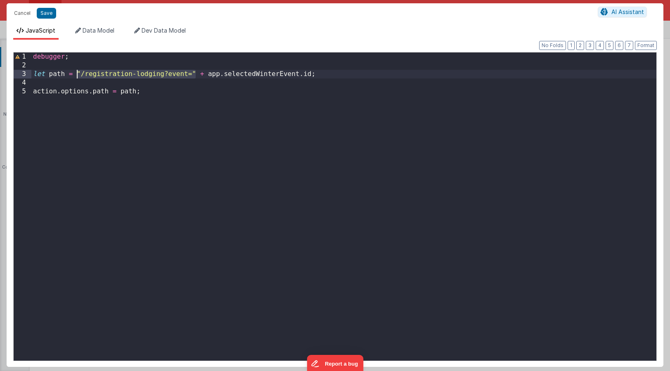
drag, startPoint x: 195, startPoint y: 73, endPoint x: 78, endPoint y: 75, distance: 116.8
click at [78, 75] on div "debugger ; let path = "/registration-lodging?event=" + app . selectedWinterEven…" at bounding box center [343, 214] width 625 height 325
click at [16, 12] on button "Cancel" at bounding box center [22, 13] width 25 height 12
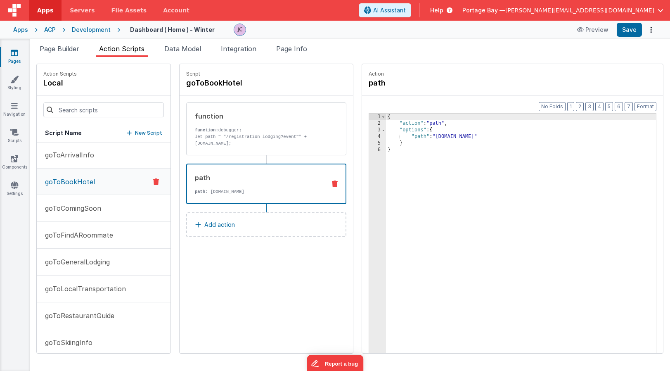
click at [243, 177] on div "path" at bounding box center [257, 178] width 124 height 10
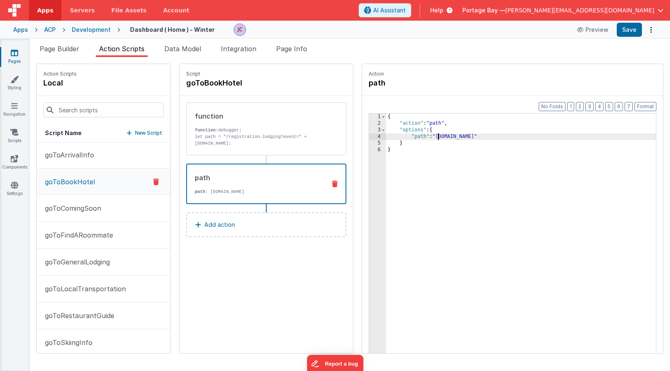
click at [417, 138] on div "{ "action" : "path" , "options" : { "path" : "app.selectedWinterEvent.id" } }" at bounding box center [531, 253] width 291 height 278
click at [418, 135] on div "{ "action" : "path" , "options" : { "path" : "" /registration-lodging?event= "a…" at bounding box center [531, 253] width 291 height 278
click at [505, 135] on div "{ "action" : "path" , "options" : { "path" : "'/registration-lodging?event=" ap…" at bounding box center [531, 253] width 291 height 278
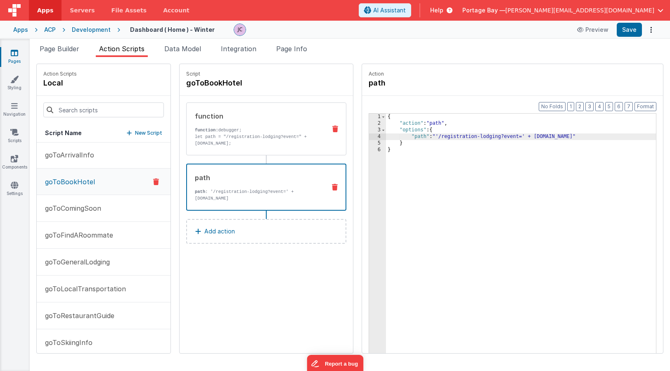
click at [265, 120] on div "function" at bounding box center [257, 116] width 125 height 10
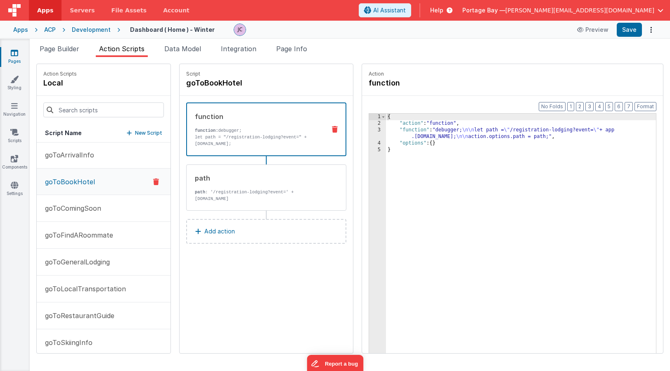
click at [332, 128] on icon at bounding box center [335, 129] width 6 height 7
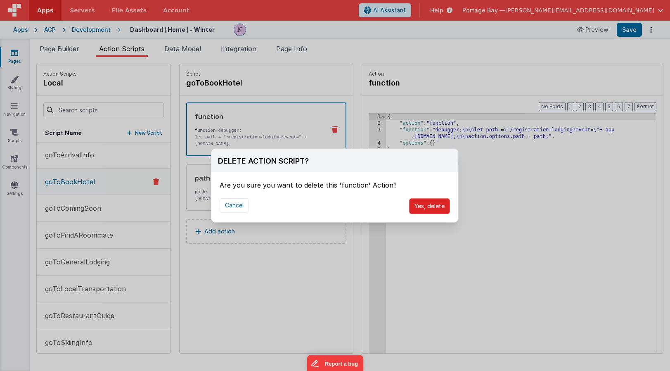
click at [428, 211] on button "Yes, delete" at bounding box center [429, 206] width 41 height 16
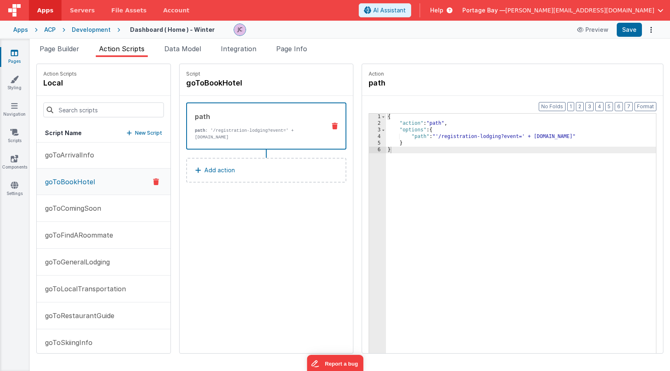
click at [253, 121] on div "path" at bounding box center [257, 116] width 124 height 10
click at [626, 28] on button "Save" at bounding box center [629, 30] width 25 height 14
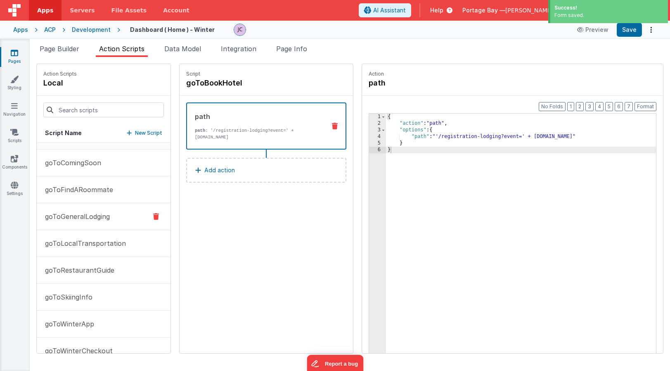
scroll to position [57, 0]
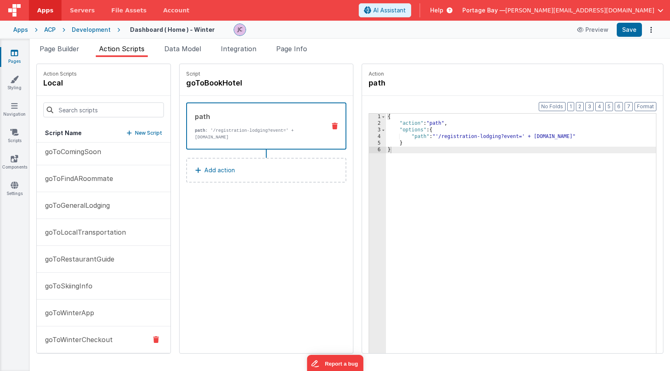
click at [95, 338] on p "goToWinterCheckout" at bounding box center [76, 339] width 73 height 10
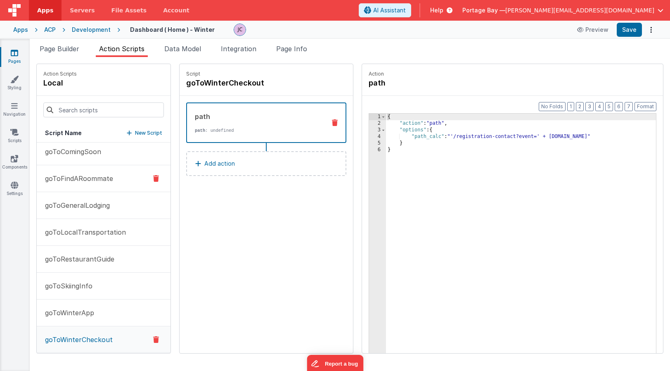
scroll to position [0, 0]
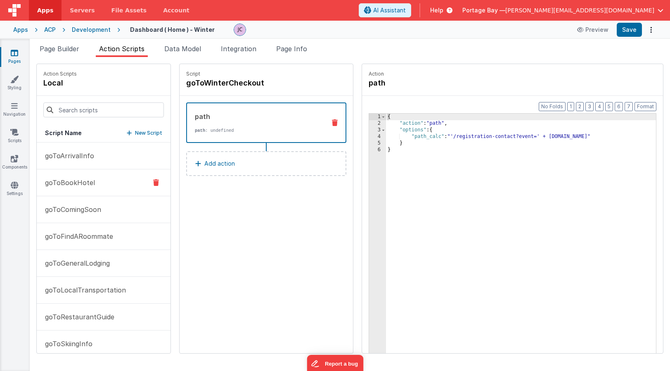
click at [95, 180] on button "goToBookHotel" at bounding box center [104, 182] width 134 height 27
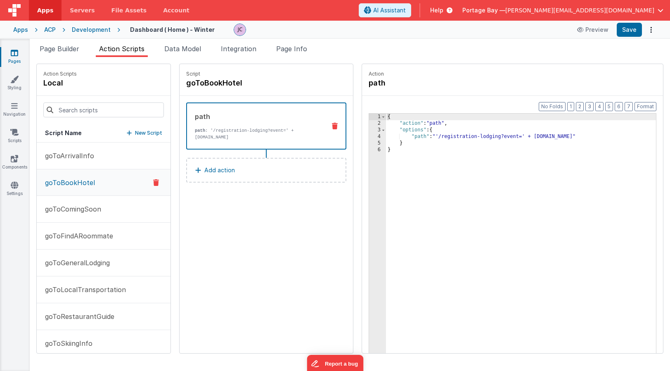
scroll to position [3, 0]
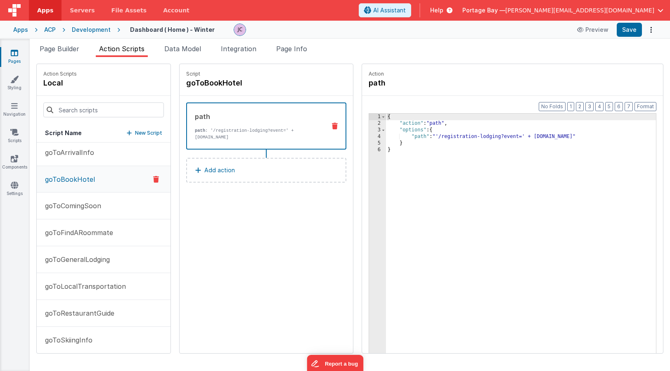
click at [405, 135] on div "{ "action" : "path" , "options" : { "path" : "'/registration-lodging?event=' + …" at bounding box center [531, 253] width 291 height 278
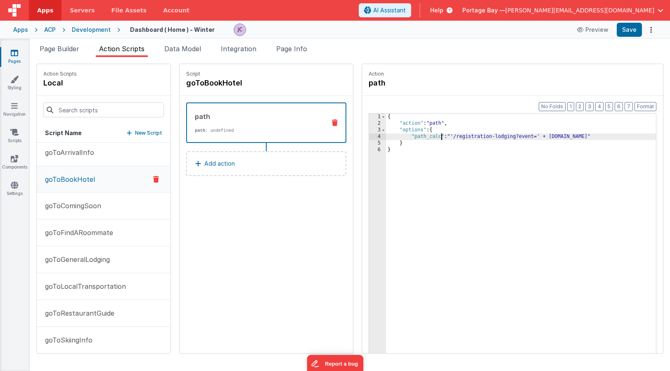
click at [619, 137] on div "{ "action" : "path" , "options" : { "path_calc" : "'/registration-lodging?event…" at bounding box center [531, 253] width 291 height 278
click at [632, 30] on button "Save" at bounding box center [629, 30] width 25 height 14
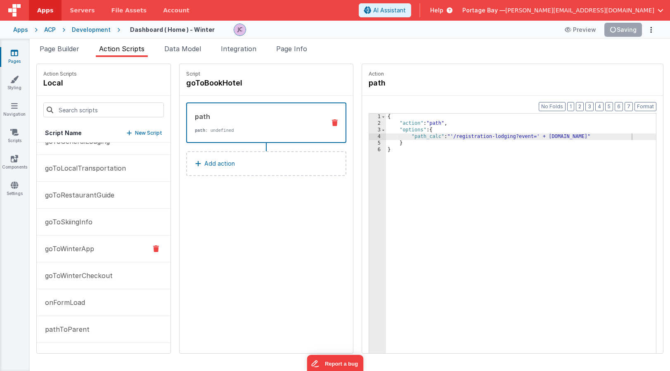
scroll to position [122, 0]
click at [88, 246] on p "goToWinterApp" at bounding box center [67, 248] width 54 height 10
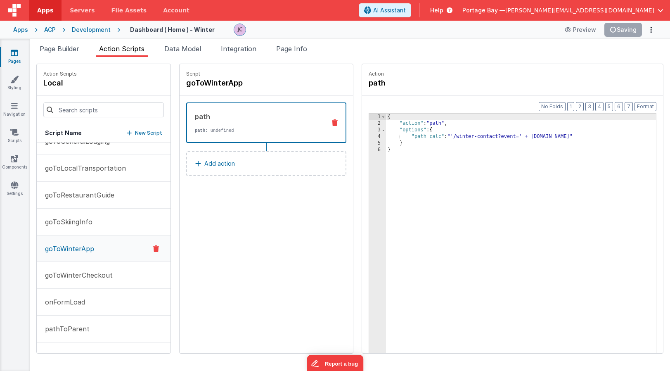
scroll to position [122, 0]
click at [77, 270] on p "goToWinterCheckout" at bounding box center [76, 275] width 73 height 10
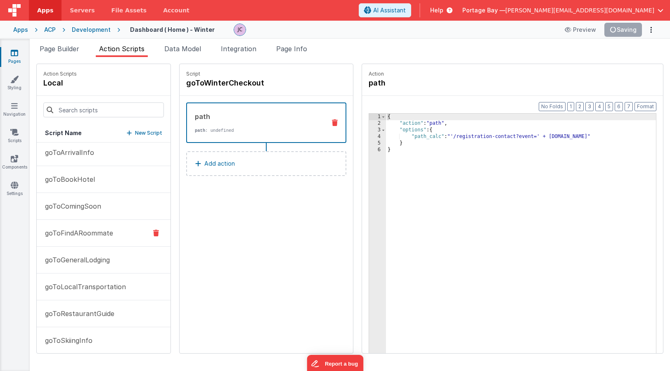
scroll to position [3, 0]
click at [89, 233] on p "goToFindARoommate" at bounding box center [76, 233] width 73 height 10
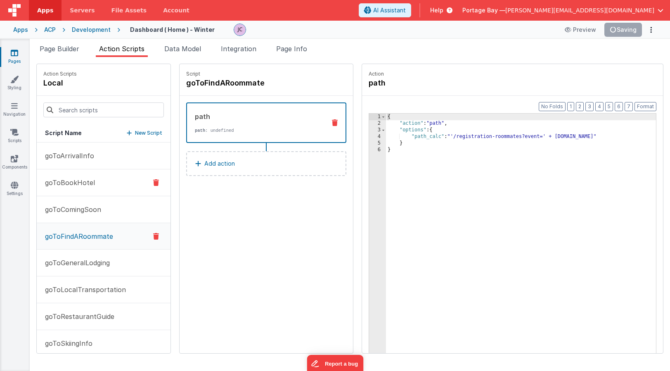
click at [65, 184] on p "goToBookHotel" at bounding box center [67, 182] width 55 height 10
click at [91, 233] on p "goToFindARoommate" at bounding box center [76, 236] width 73 height 10
click at [78, 185] on p "goToBookHotel" at bounding box center [67, 182] width 55 height 10
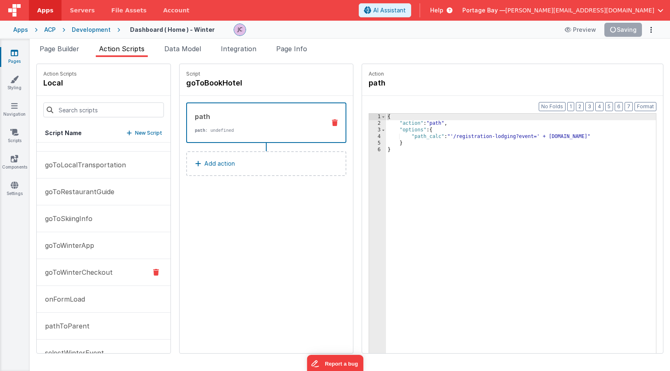
click at [65, 275] on p "goToWinterCheckout" at bounding box center [76, 272] width 73 height 10
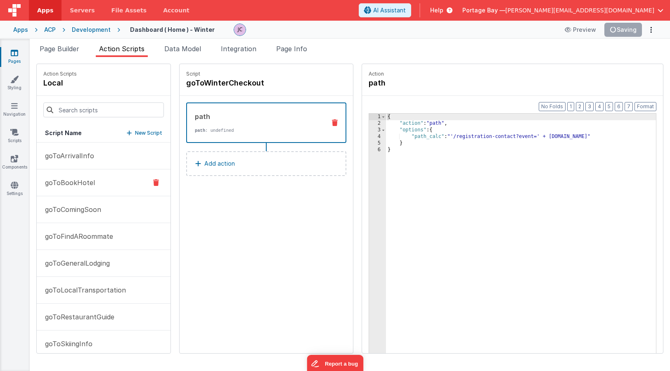
click at [80, 182] on p "goToBookHotel" at bounding box center [67, 182] width 55 height 10
click at [90, 28] on div "Development" at bounding box center [91, 30] width 39 height 8
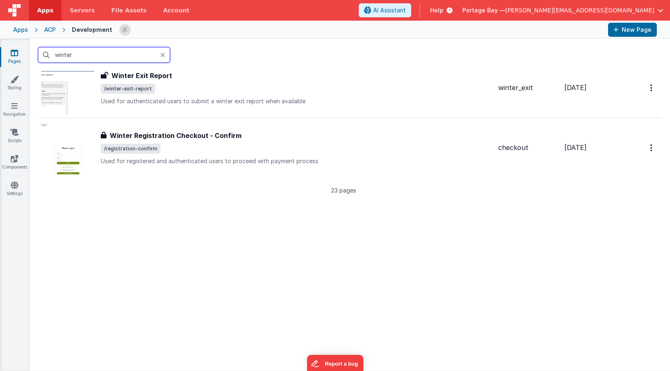
scroll to position [1210, 0]
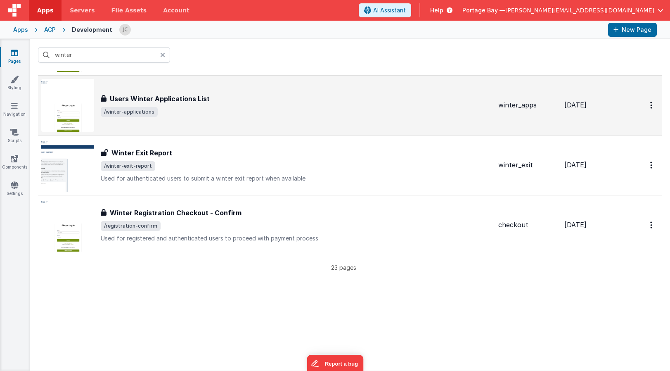
click at [231, 99] on div "Users Winter Applications List" at bounding box center [296, 99] width 391 height 10
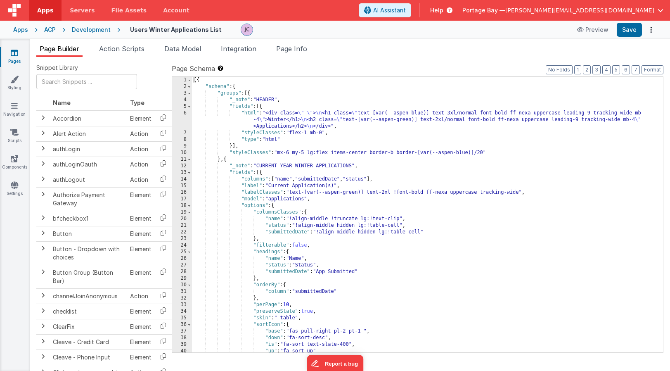
click at [90, 31] on div "Development" at bounding box center [91, 30] width 39 height 8
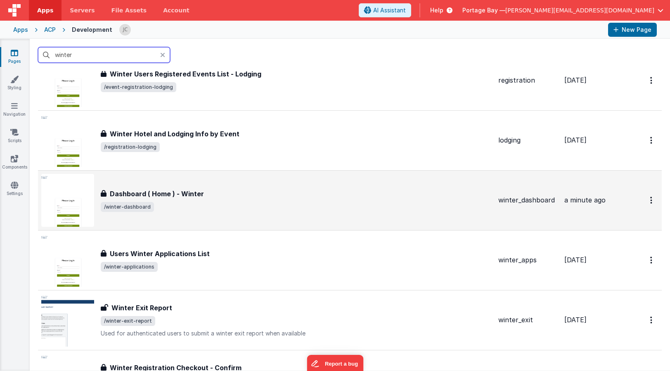
scroll to position [1065, 0]
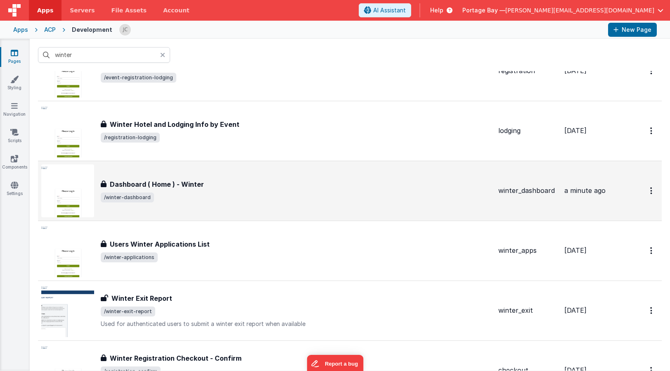
click at [263, 196] on span "/winter-dashboard" at bounding box center [296, 197] width 391 height 10
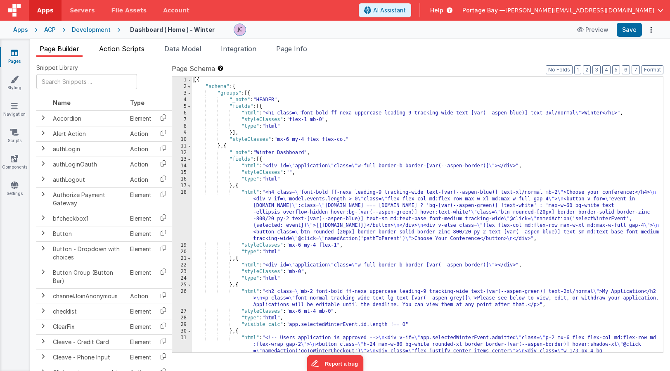
click at [125, 47] on span "Action Scripts" at bounding box center [121, 49] width 45 height 8
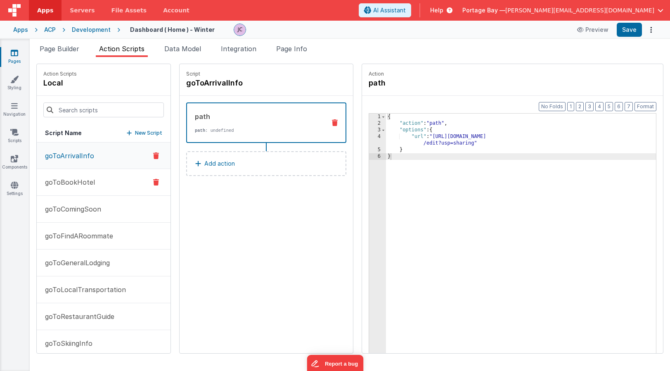
click at [98, 179] on button "goToBookHotel" at bounding box center [104, 182] width 134 height 27
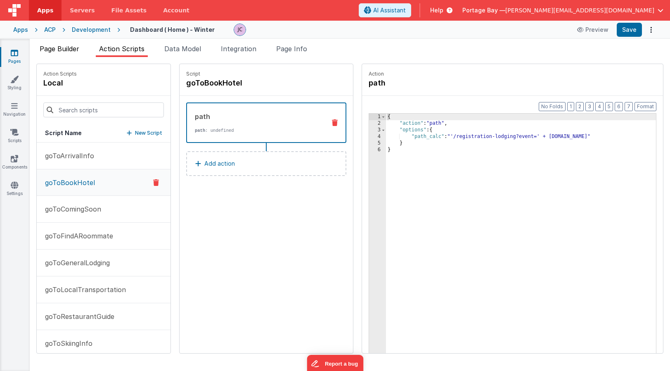
click at [55, 48] on span "Page Builder" at bounding box center [60, 49] width 40 height 8
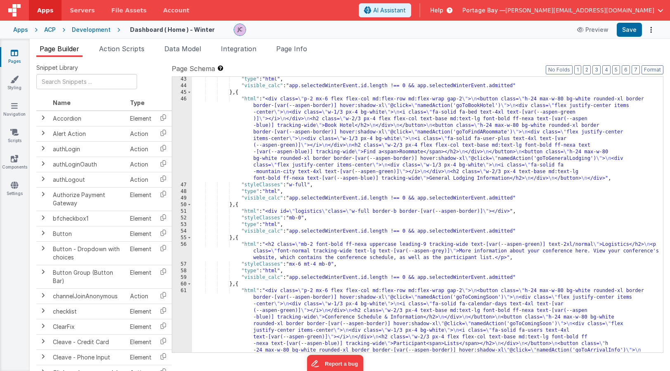
scroll to position [457, 0]
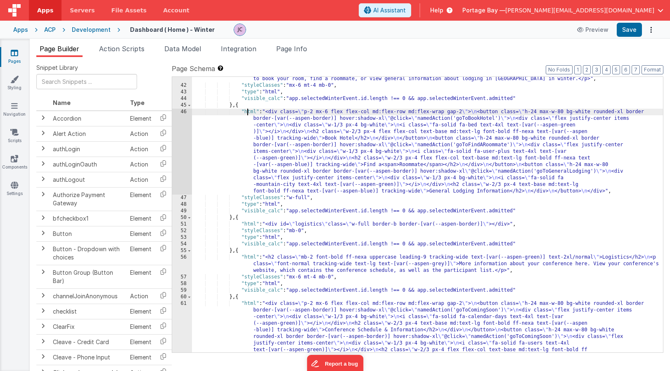
click at [246, 110] on div ""html" : "<h2 class= \" mb-2 font-bold ff-nexa uppercase leading-9 tracking-wid…" at bounding box center [427, 256] width 471 height 388
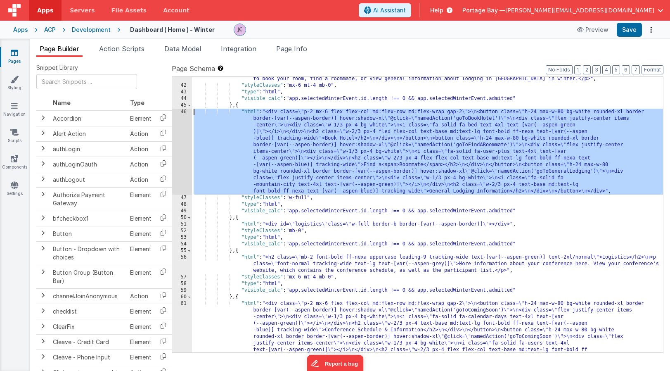
click at [184, 112] on div "46" at bounding box center [182, 152] width 20 height 86
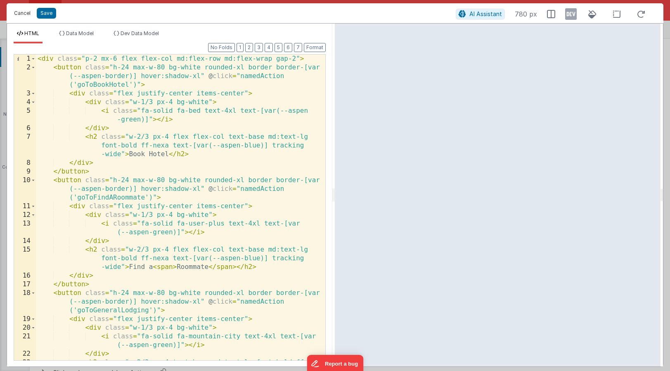
click at [21, 11] on button "Cancel" at bounding box center [22, 13] width 25 height 12
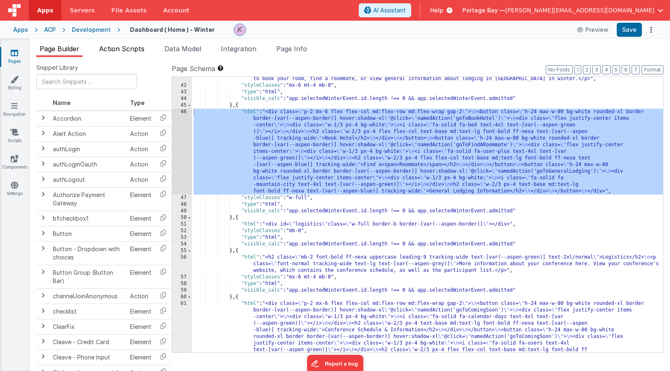
click at [128, 48] on span "Action Scripts" at bounding box center [121, 49] width 45 height 8
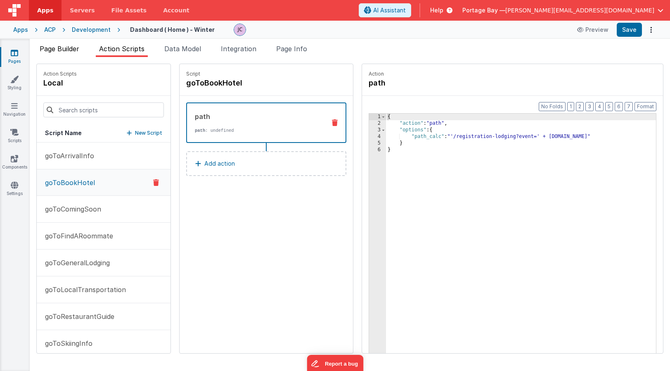
click at [62, 49] on span "Page Builder" at bounding box center [60, 49] width 40 height 8
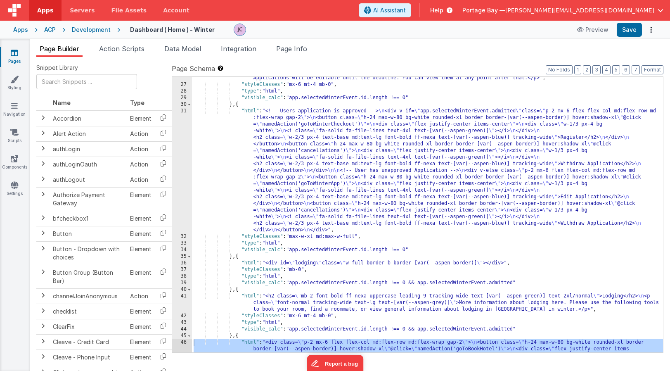
scroll to position [223, 0]
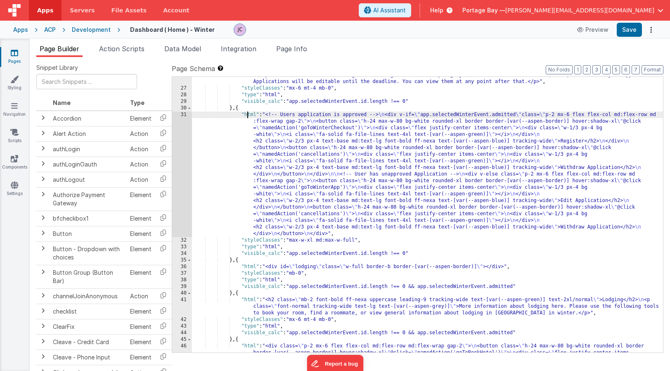
click at [248, 114] on div ""html" : "<h2 class= \" mb-2 font-bold ff-nexa uppercase leading-9 tracking-wid…" at bounding box center [427, 255] width 471 height 381
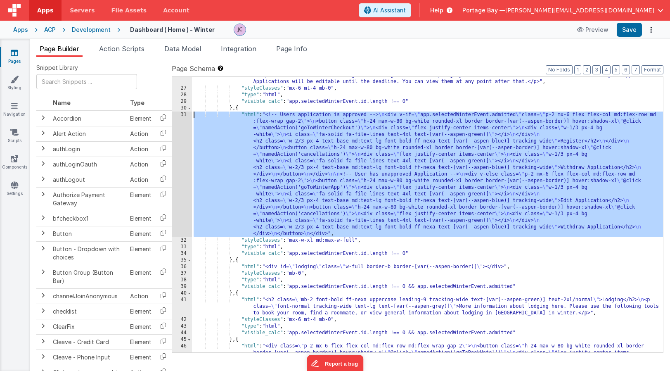
click at [180, 114] on div "31" at bounding box center [182, 173] width 20 height 125
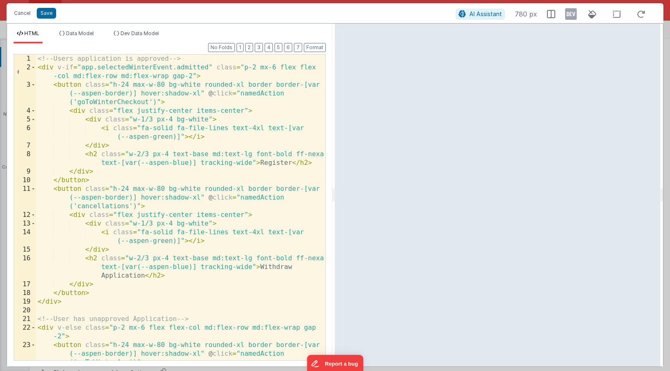
scroll to position [0, 0]
click at [17, 12] on button "Cancel" at bounding box center [22, 13] width 25 height 12
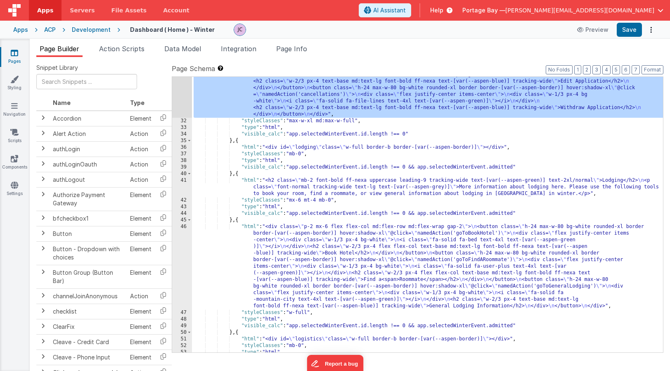
scroll to position [345, 0]
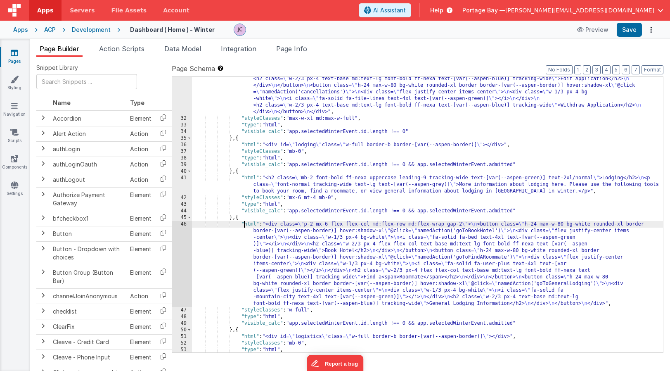
click at [245, 227] on div ""html" : "<!-- Users application is approved --> \n <div v-if= \" app.selectedW…" at bounding box center [427, 193] width 471 height 407
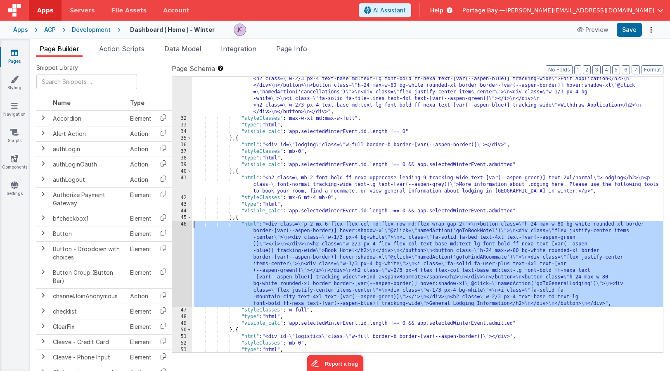
click at [183, 223] on div "46" at bounding box center [182, 264] width 20 height 86
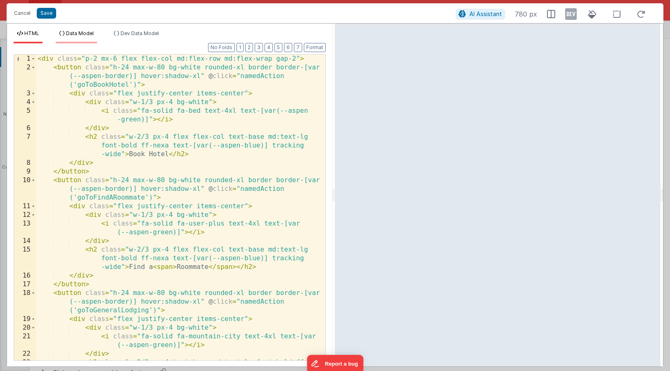
click at [74, 34] on span "Data Model" at bounding box center [80, 33] width 28 height 6
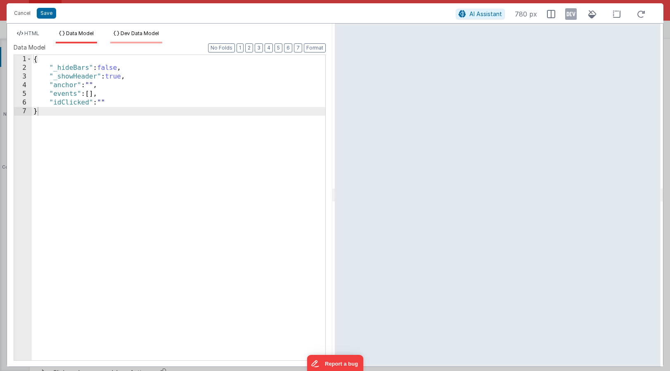
click at [135, 35] on span "Dev Data Model" at bounding box center [140, 33] width 38 height 6
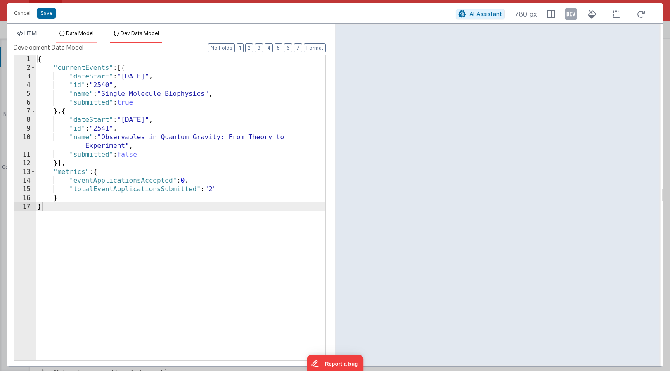
click at [76, 33] on span "Data Model" at bounding box center [80, 33] width 28 height 6
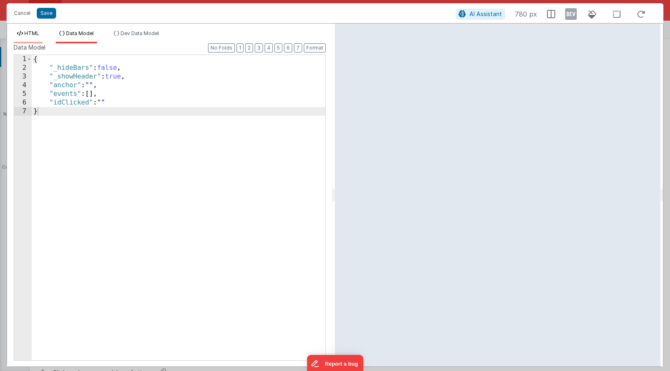
click at [30, 34] on span "HTML" at bounding box center [31, 33] width 15 height 6
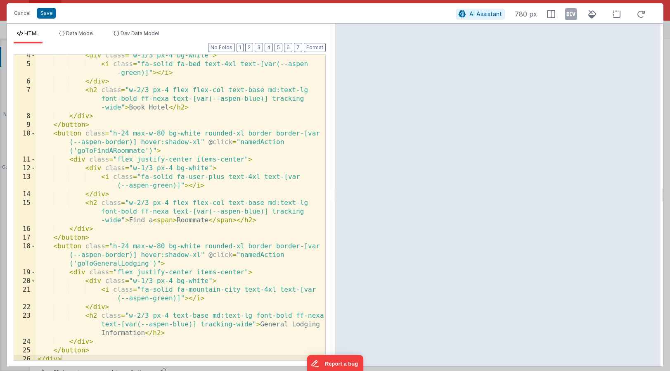
scroll to position [0, 0]
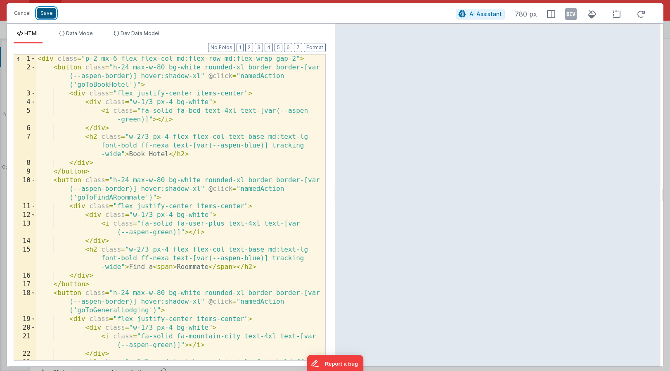
click at [48, 14] on button "Save" at bounding box center [46, 13] width 19 height 11
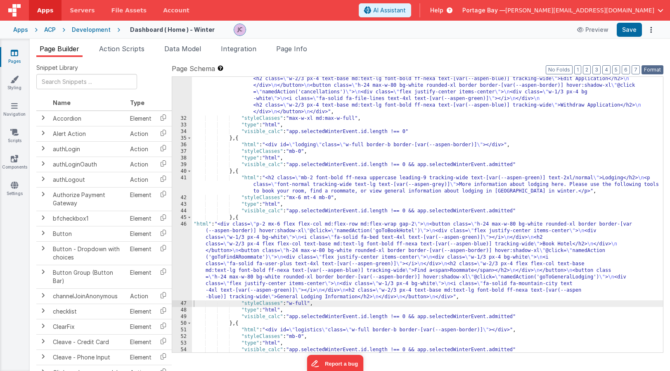
click at [656, 70] on button "Format" at bounding box center [652, 69] width 22 height 9
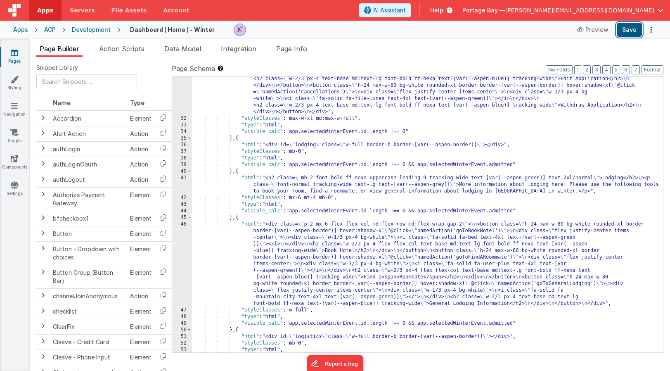
click at [627, 26] on button "Save" at bounding box center [629, 30] width 25 height 14
click at [124, 48] on span "Action Scripts" at bounding box center [121, 49] width 45 height 8
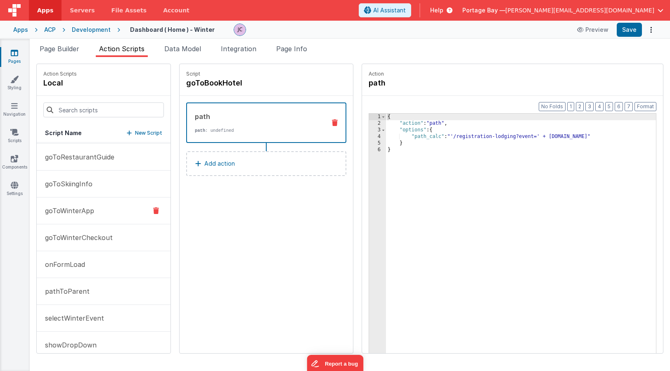
scroll to position [171, 0]
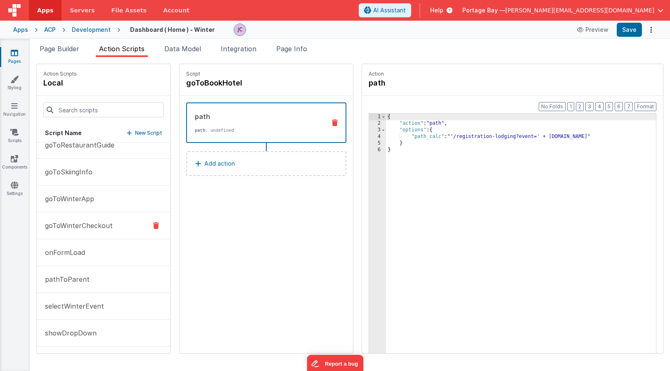
click at [64, 226] on p "goToWinterCheckout" at bounding box center [76, 225] width 73 height 10
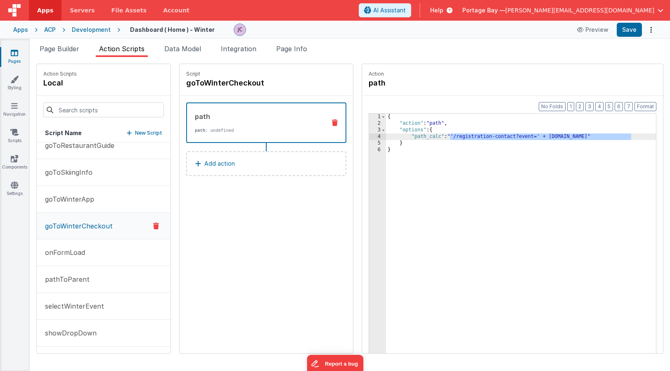
drag, startPoint x: 610, startPoint y: 136, endPoint x: 430, endPoint y: 136, distance: 180.0
click at [430, 136] on div "{ "action" : "path" , "options" : { "path_calc" : "'/registration-contact?event…" at bounding box center [531, 253] width 291 height 278
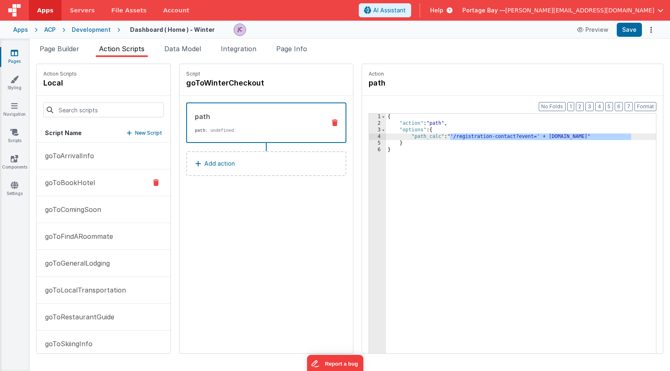
click at [60, 181] on p "goToBookHotel" at bounding box center [67, 182] width 55 height 10
drag, startPoint x: 610, startPoint y: 135, endPoint x: 430, endPoint y: 136, distance: 180.4
click at [430, 136] on div "{ "action" : "path" , "options" : { "path_calc" : "'/registration-lodging?event…" at bounding box center [531, 253] width 291 height 278
click at [650, 106] on button "Format" at bounding box center [645, 106] width 22 height 9
click at [625, 31] on button "Save" at bounding box center [629, 30] width 25 height 14
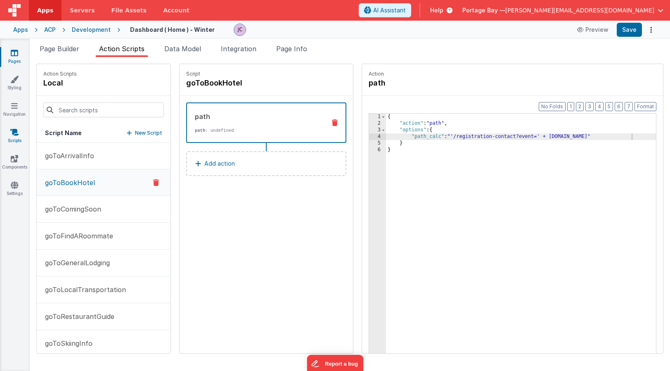
click at [12, 133] on icon at bounding box center [14, 132] width 8 height 8
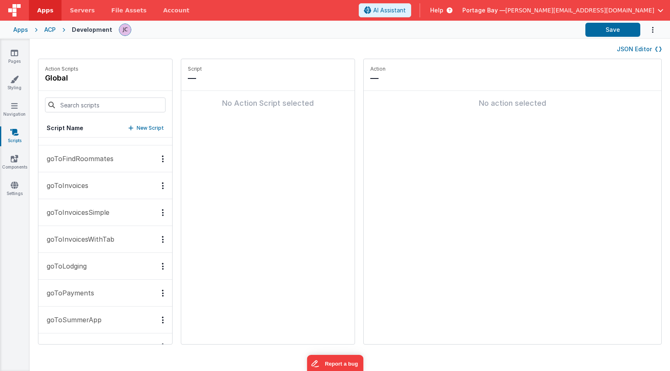
scroll to position [179, 0]
click at [74, 267] on p "goToLodging" at bounding box center [64, 267] width 45 height 10
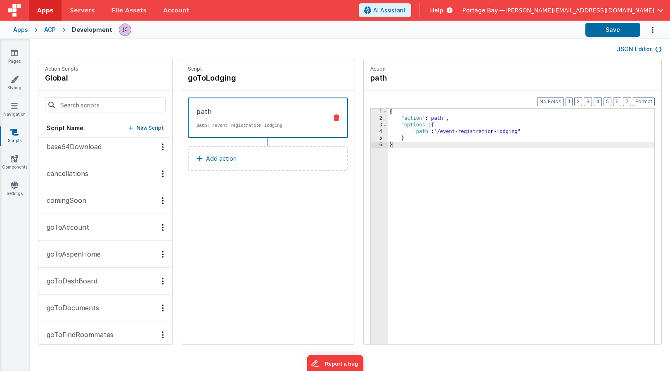
scroll to position [0, 0]
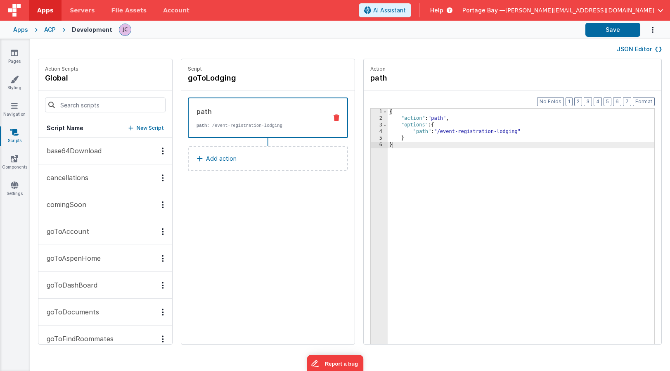
click at [48, 30] on div "ACP" at bounding box center [50, 30] width 12 height 8
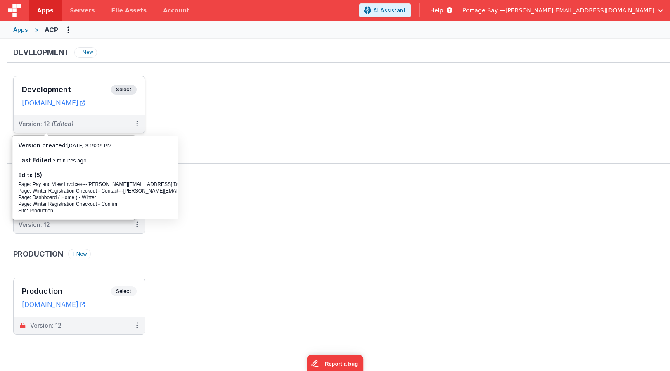
click at [120, 90] on span "Select" at bounding box center [124, 90] width 26 height 10
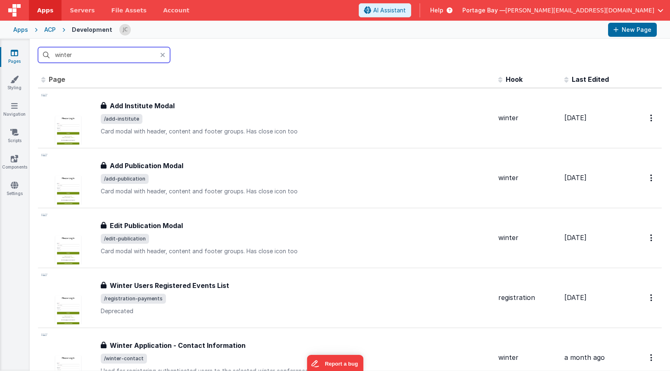
click at [81, 53] on input "winter" at bounding box center [104, 55] width 132 height 16
drag, startPoint x: 79, startPoint y: 54, endPoint x: 36, endPoint y: 52, distance: 42.6
click at [36, 52] on div "winter" at bounding box center [350, 55] width 640 height 32
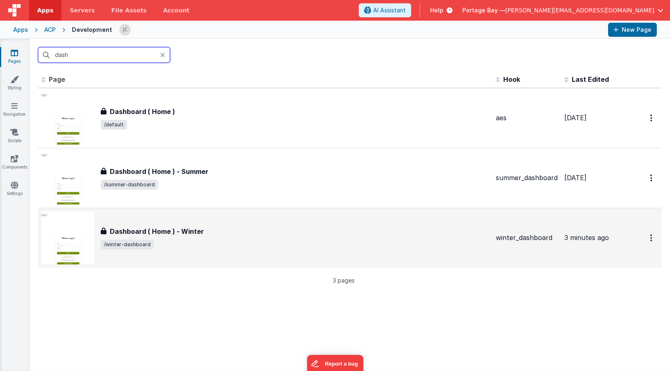
type input "dash"
click at [212, 244] on span "/winter-dashboard" at bounding box center [295, 244] width 388 height 10
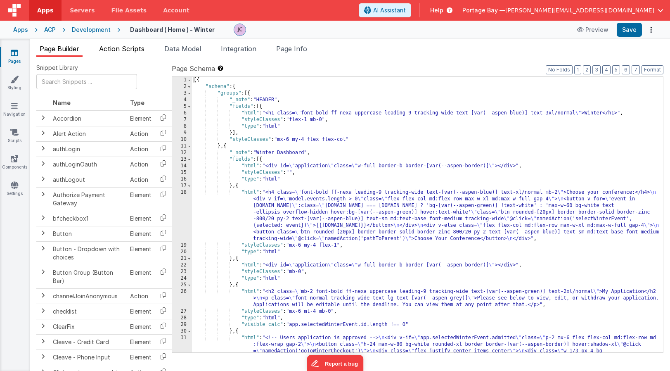
click at [135, 53] on li "Action Scripts" at bounding box center [122, 50] width 52 height 13
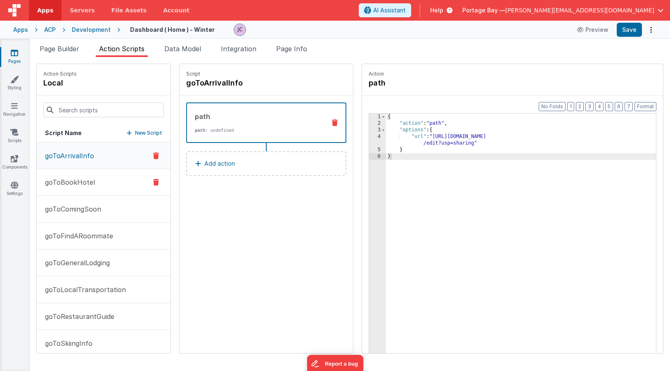
click at [77, 180] on p "goToBookHotel" at bounding box center [67, 182] width 55 height 10
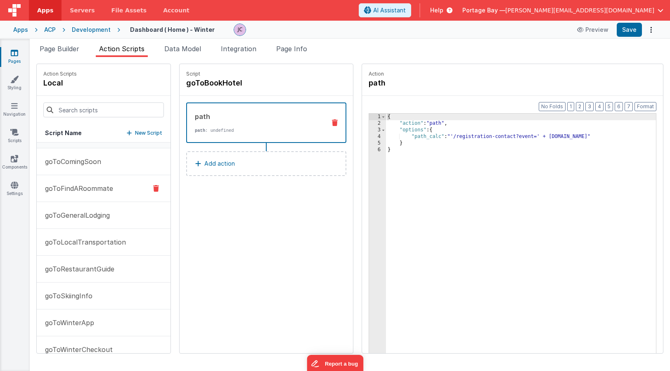
scroll to position [49, 0]
click at [73, 215] on p "goToGeneralLodging" at bounding box center [75, 214] width 70 height 10
click at [69, 185] on p "goToFindARoommate" at bounding box center [76, 187] width 73 height 10
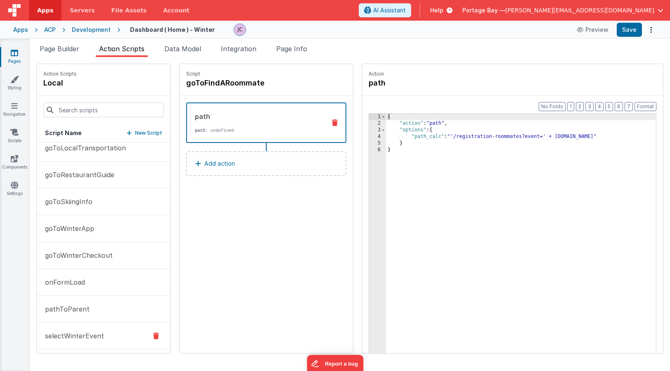
scroll to position [171, 0]
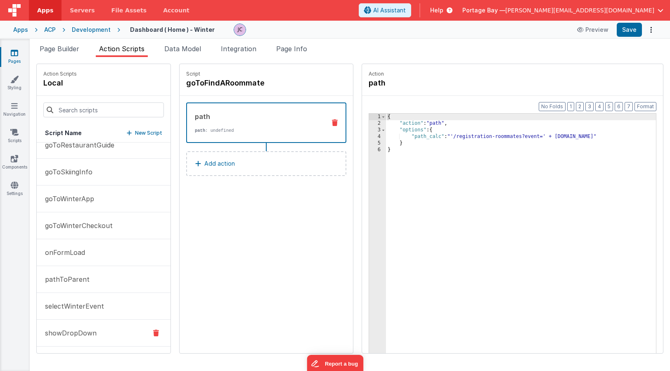
click at [72, 333] on p "showDropDown" at bounding box center [68, 333] width 57 height 10
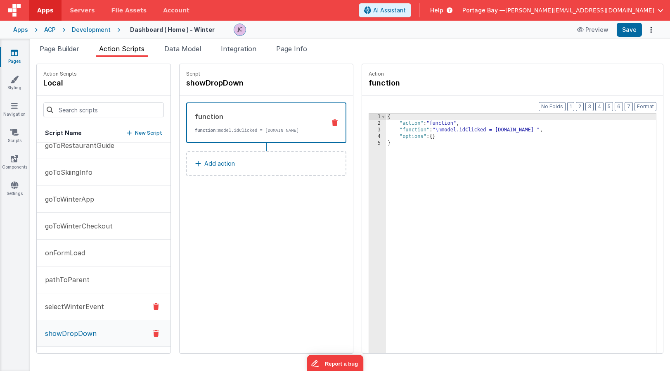
click at [71, 307] on p "selectWinterEvent" at bounding box center [72, 306] width 64 height 10
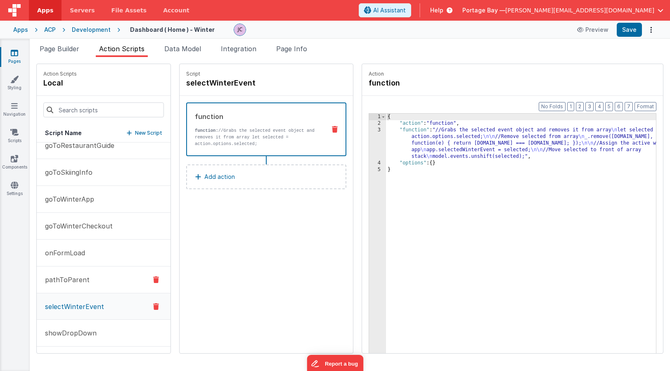
click at [78, 284] on p "pathToParent" at bounding box center [65, 280] width 50 height 10
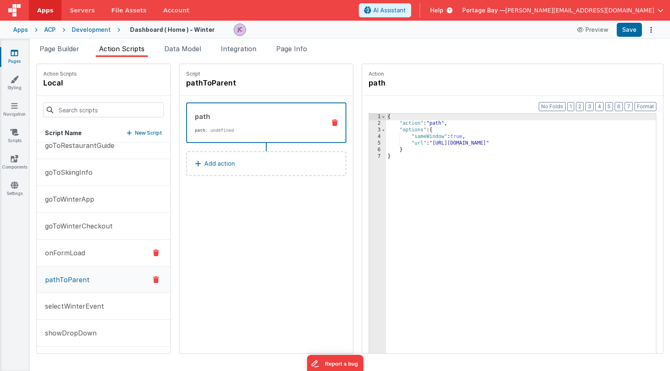
click at [76, 256] on p "onFormLoad" at bounding box center [62, 253] width 45 height 10
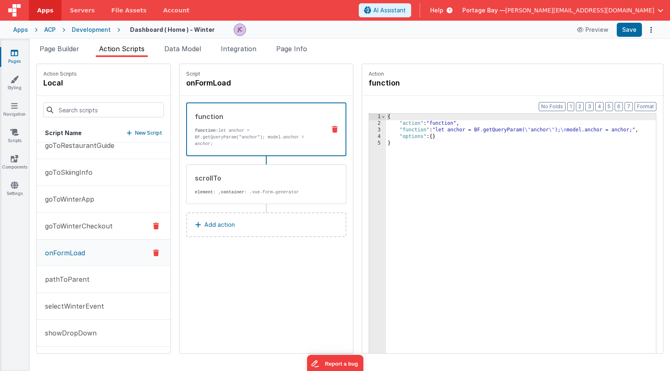
click at [76, 227] on p "goToWinterCheckout" at bounding box center [76, 226] width 73 height 10
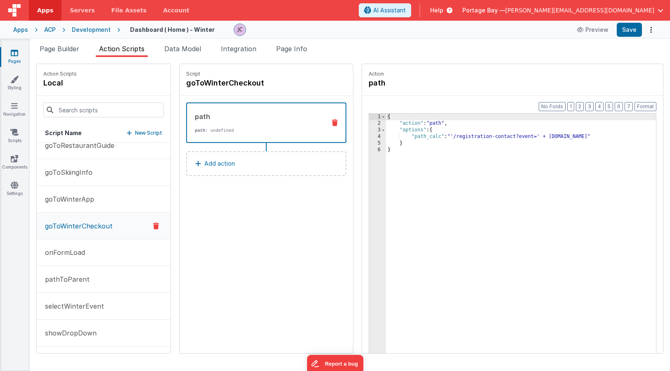
scroll to position [171, 0]
click at [69, 256] on p "onFormLoad" at bounding box center [62, 253] width 45 height 10
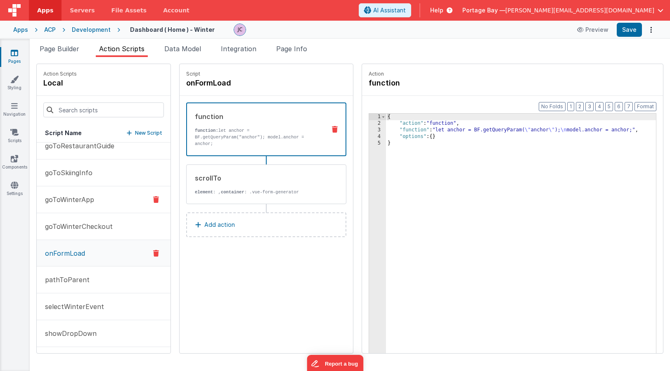
click at [66, 201] on p "goToWinterApp" at bounding box center [67, 199] width 54 height 10
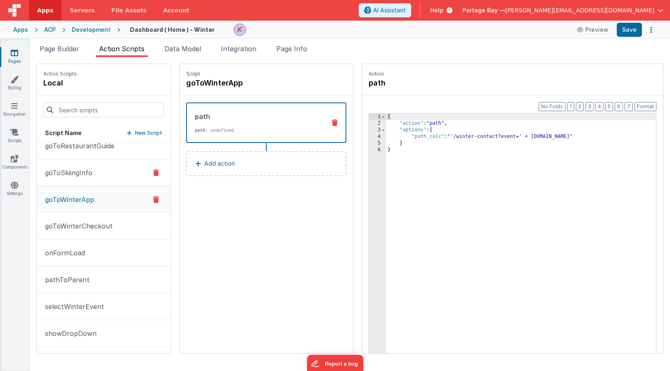
click at [79, 174] on p "goToSkiingInfo" at bounding box center [66, 173] width 52 height 10
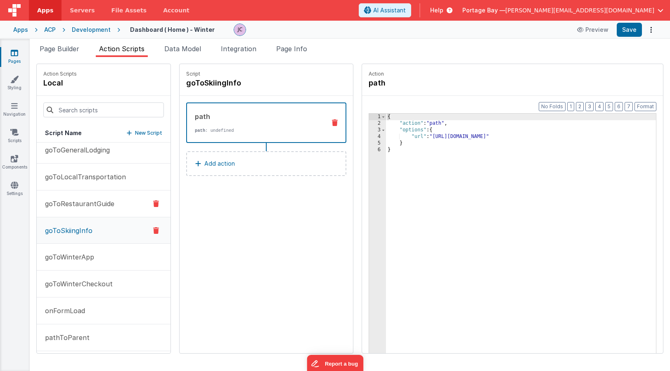
scroll to position [113, 0]
click at [85, 206] on p "goToRestaurantGuide" at bounding box center [77, 204] width 74 height 10
click at [81, 177] on p "goToLocalTransportation" at bounding box center [83, 177] width 86 height 10
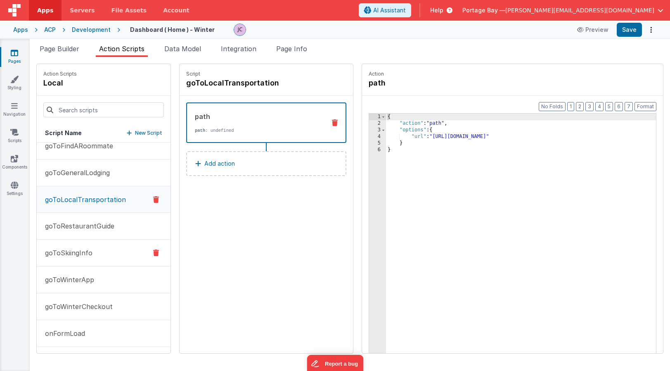
scroll to position [89, 0]
click at [86, 175] on p "goToGeneralLodging" at bounding box center [75, 174] width 70 height 10
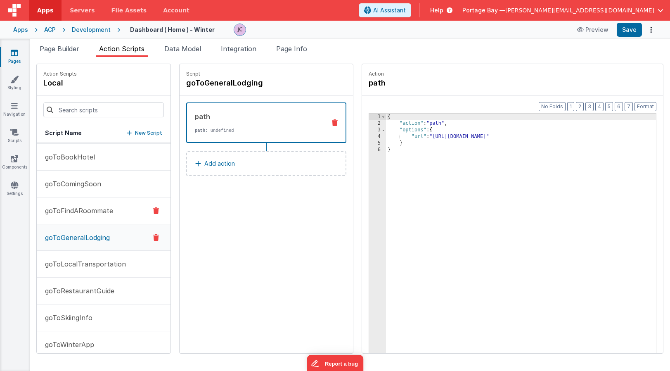
scroll to position [27, 0]
click at [76, 208] on p "goToFindARoommate" at bounding box center [76, 209] width 73 height 10
click at [76, 185] on p "goToComingSoon" at bounding box center [70, 182] width 61 height 10
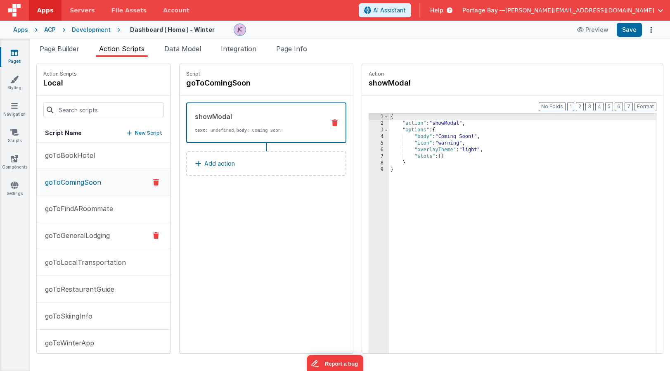
scroll to position [0, 0]
click at [78, 184] on p "goToBookHotel" at bounding box center [67, 182] width 55 height 10
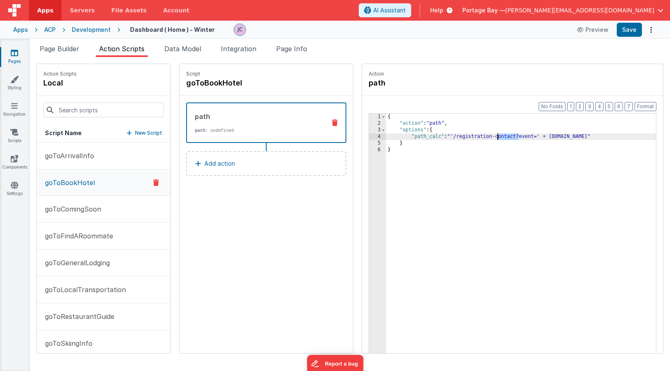
drag, startPoint x: 497, startPoint y: 135, endPoint x: 477, endPoint y: 137, distance: 19.5
click at [477, 137] on div "{ "action" : "path" , "options" : { "path_calc" : "'/registration-contact?event…" at bounding box center [531, 253] width 291 height 278
click at [627, 30] on button "Save" at bounding box center [629, 30] width 25 height 14
click at [15, 106] on icon at bounding box center [14, 106] width 7 height 8
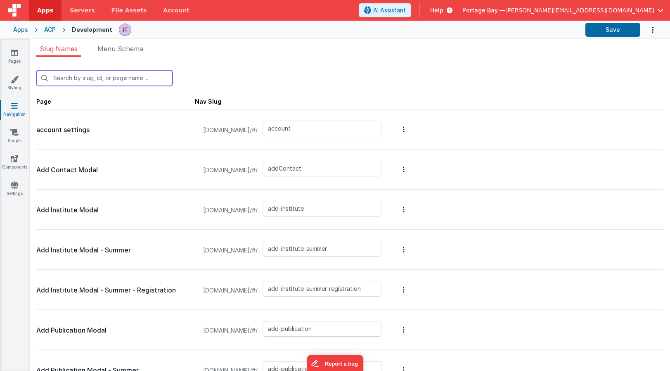
click at [107, 81] on input "text" at bounding box center [104, 78] width 136 height 16
type input "l"
type input "addContact"
type input "add-institute"
type input "add-institute-summer"
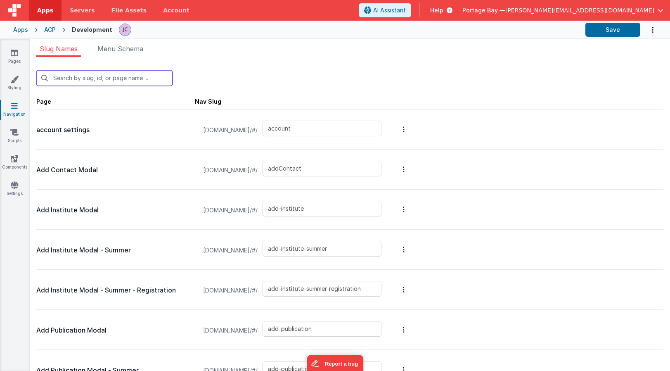
type input "add-institute-summer-registration"
type input "add-publication"
type input "add-publication-summer"
type input "login/forgot"
type input "login"
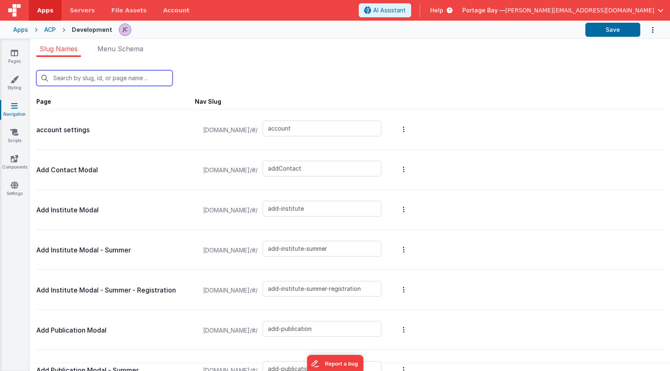
type input "login/reset"
type input "login/signup"
type input "login/verify"
type input "blank"
type input "login/reset/success"
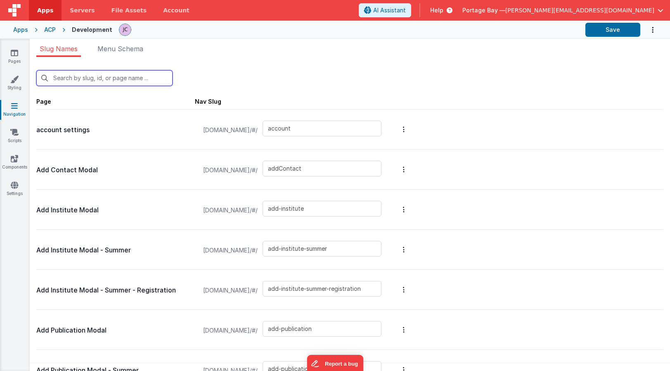
type input "default"
type input "edit-publication"
type input "edit-publication-summer"
type input "invoice"
type input "login/forgot/sent"
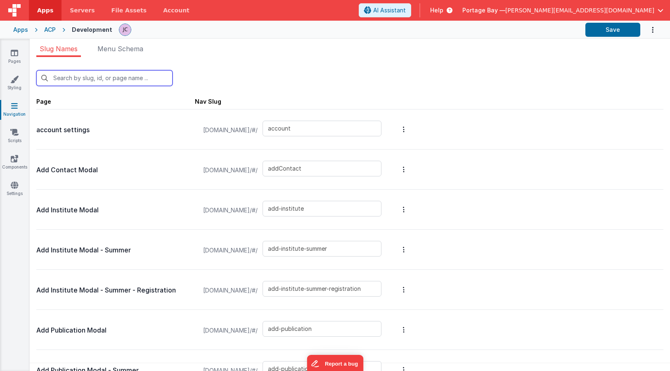
type input "summer-contact"
type input "summer-couples"
type input "summer-demographic"
type input "summer-financial"
type input "summer-intro"
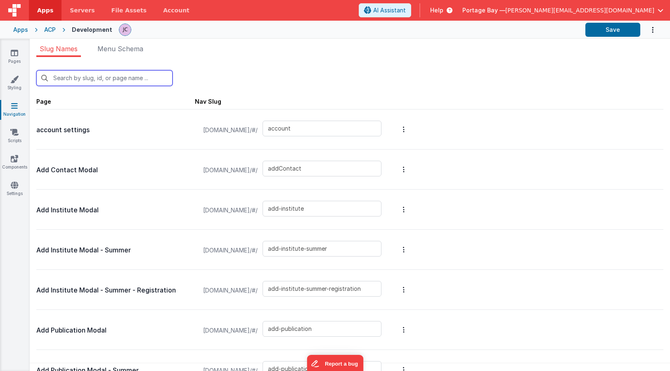
type input "summer-publications"
type input "summer-summary"
type input "summer-working-group"
type input "summer-workshops"
type input "summer-work"
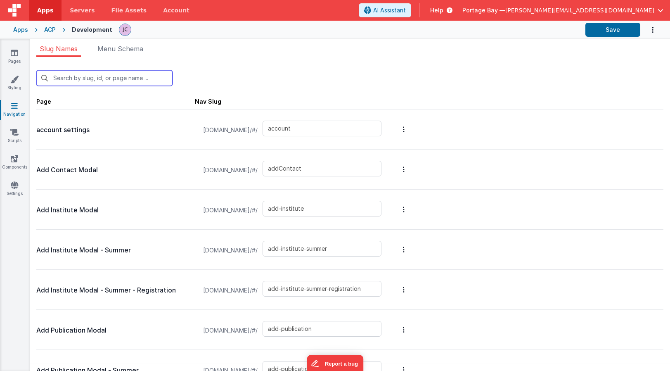
type input "summer-participants"
type input "summer-housing-policy"
type input "summer-registration-housing-policy"
type input "summer-weekly-participants"
type input "summer-weekly-schedules"
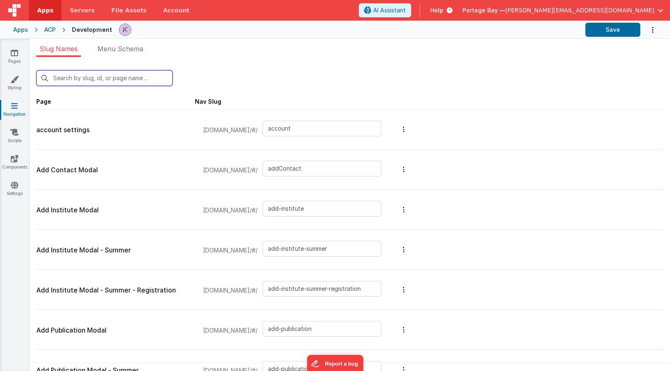
type input "upload"
type input "summer-applications"
type input "winter-applications"
type input "add-edit-roommate"
type input "winter-contact"
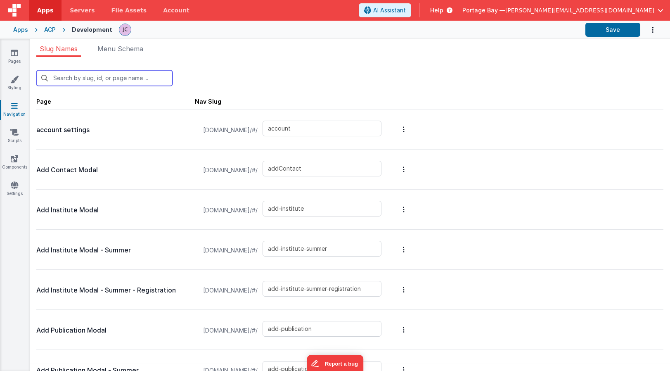
type input "winter-demographic"
type input "winter-financial"
type input "winter-publications"
type input "winter-summary"
type input "winter-talk"
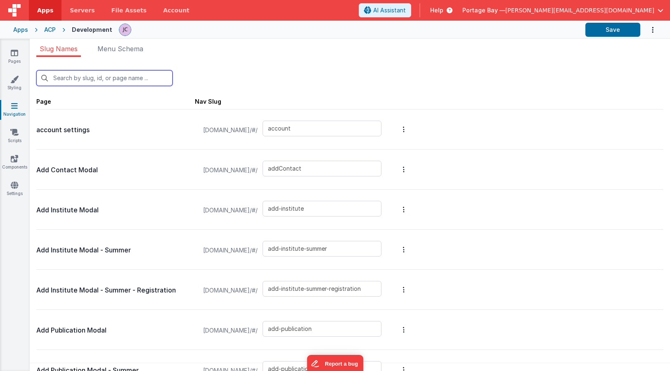
type input "winter-work"
type input "registration-roommates"
type input "registration-lodging"
type input "registration-payments"
type input "event-registration-lodging"
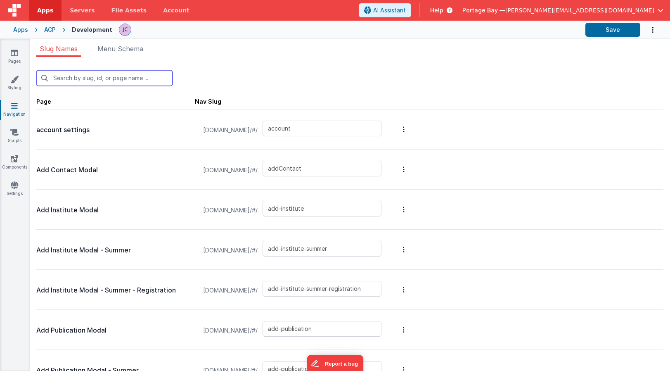
type input "event-registration-roommates"
type input "lo"
type input "login/forgot"
type input "login"
type input "login/reset"
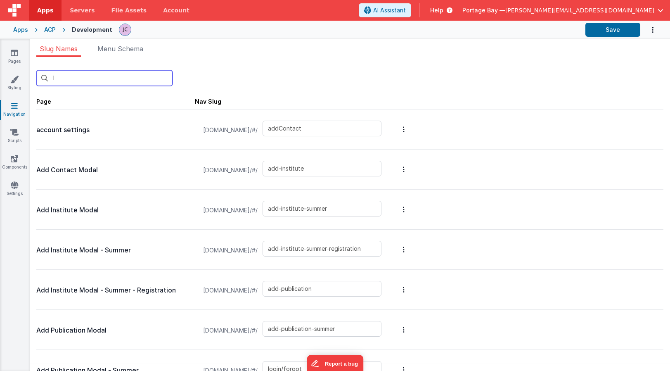
type input "login/signup"
type input "login/verify"
type input "login/reset/success"
type input "login/forgot/sent"
type input "upload"
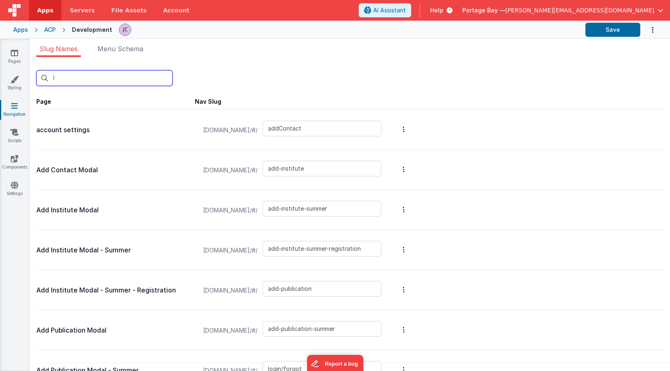
type input "registration-lodging"
type input "event-registration-lodging"
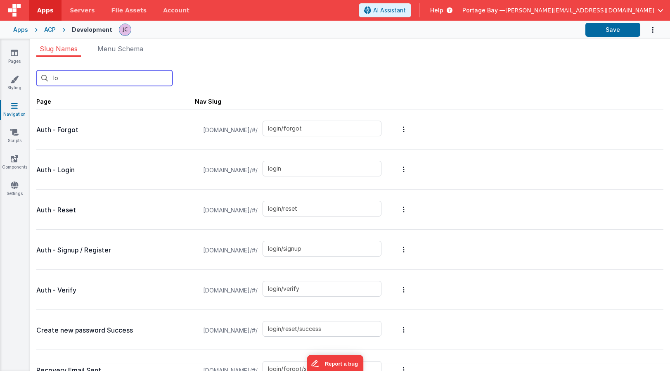
type input "lod"
type input "registration-lodging"
type input "event-registration-lodging"
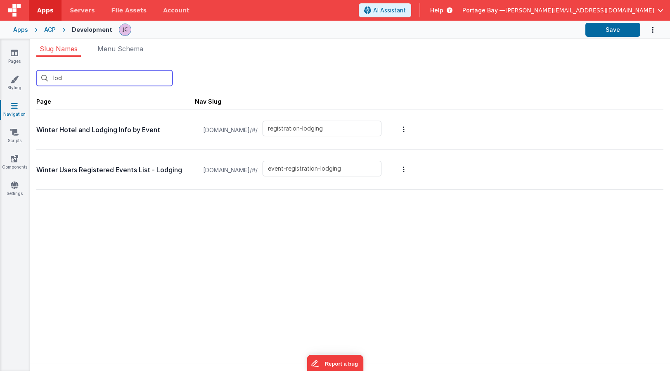
type input "lod"
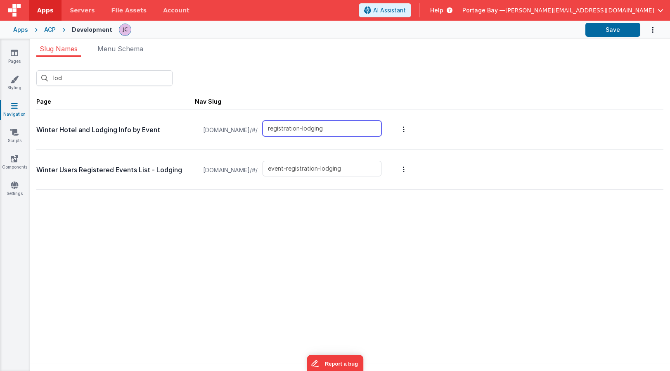
drag, startPoint x: 367, startPoint y: 128, endPoint x: 262, endPoint y: 119, distance: 106.1
click at [262, 119] on div "aspenphysdev.clientportal.cloud/#/ registration-lodging" at bounding box center [292, 129] width 188 height 31
click at [386, 90] on div "lod New Slug Page Nav Slug Winter Hotel and Lodging Info by Event aspenphysdev.…" at bounding box center [349, 130] width 627 height 133
click at [18, 57] on link "Pages" at bounding box center [15, 57] width 30 height 17
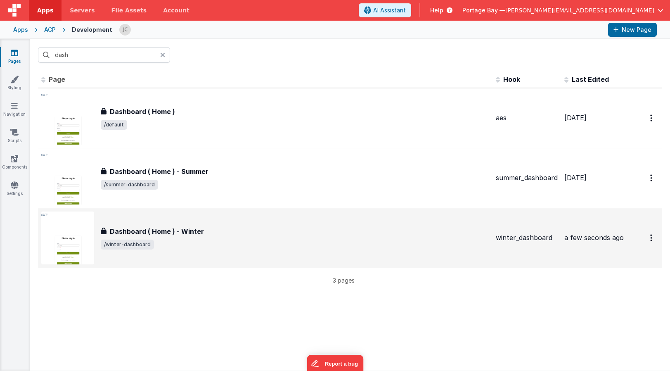
click at [279, 235] on div "Dashboard ( Home ) - Winter" at bounding box center [295, 231] width 388 height 10
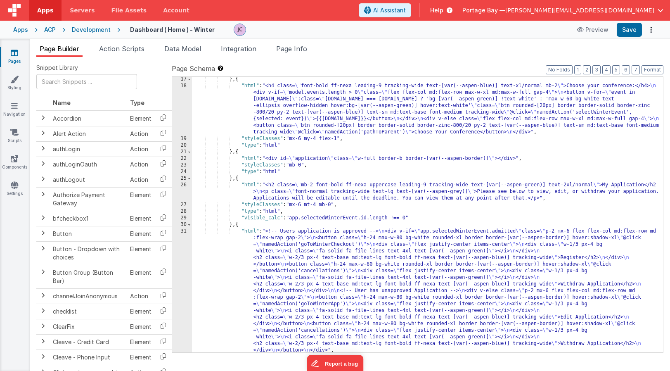
scroll to position [115, 0]
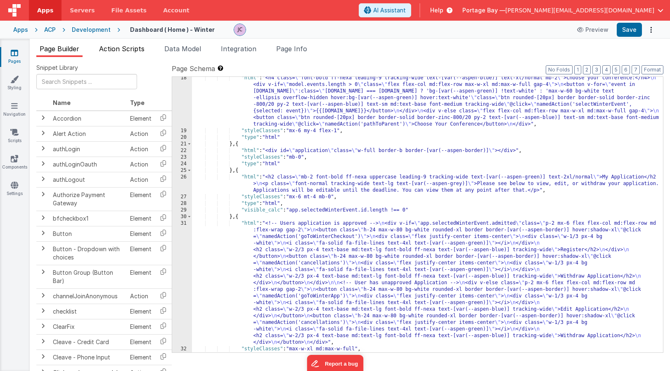
click at [109, 47] on span "Action Scripts" at bounding box center [121, 49] width 45 height 8
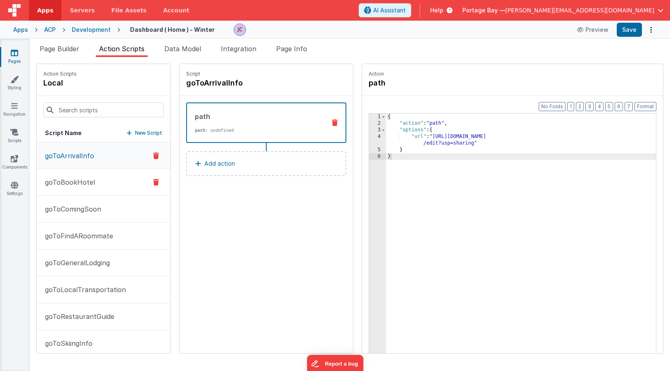
click at [84, 184] on p "goToBookHotel" at bounding box center [67, 182] width 55 height 10
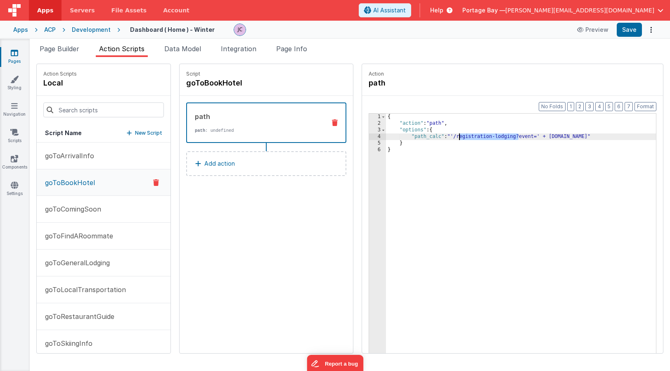
drag, startPoint x: 497, startPoint y: 135, endPoint x: 438, endPoint y: 138, distance: 58.7
click at [438, 138] on div "{ "action" : "path" , "options" : { "path_calc" : "'/registration-lodging?event…" at bounding box center [531, 253] width 291 height 278
click at [628, 30] on button "Save" at bounding box center [629, 30] width 25 height 14
click at [50, 12] on span "Apps" at bounding box center [45, 10] width 16 height 8
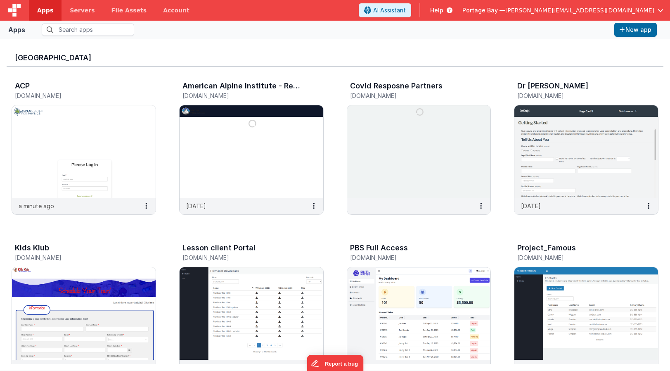
click at [591, 8] on span "[PERSON_NAME][EMAIL_ADDRESS][DOMAIN_NAME]" at bounding box center [579, 10] width 149 height 8
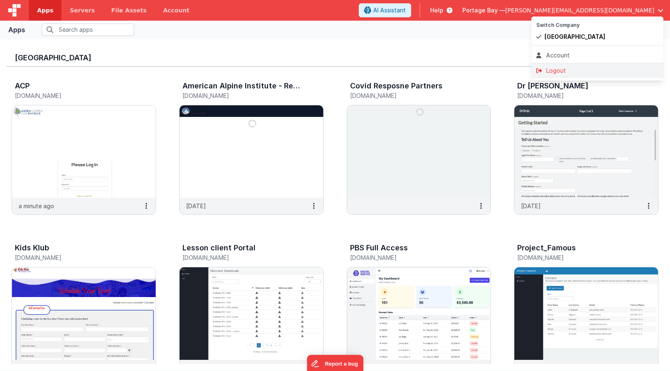
click at [561, 70] on div "Logout" at bounding box center [597, 70] width 122 height 8
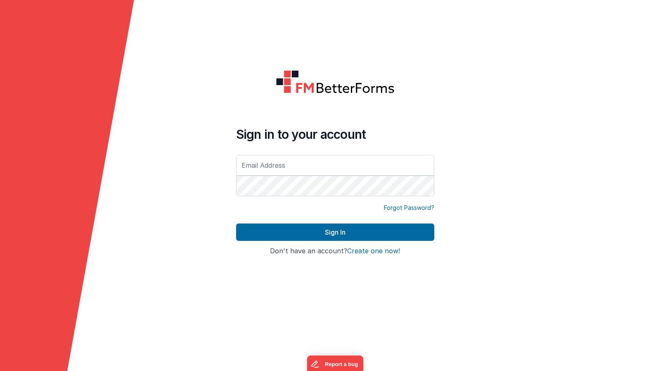
click at [273, 165] on input "text" at bounding box center [335, 165] width 198 height 21
type input "[PERSON_NAME][EMAIL_ADDRESS][DOMAIN_NAME]"
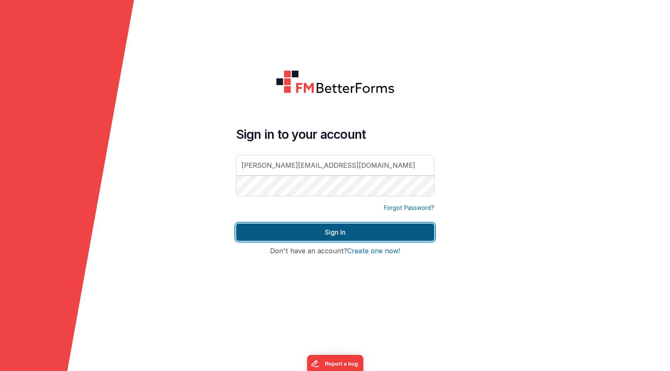
click at [316, 233] on button "Sign In" at bounding box center [335, 231] width 198 height 17
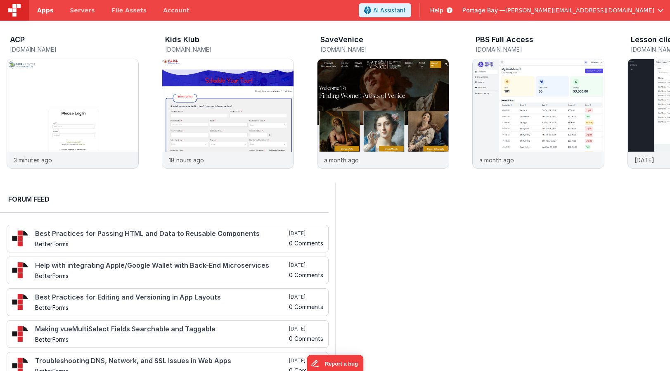
click at [45, 11] on span "Apps" at bounding box center [45, 10] width 16 height 8
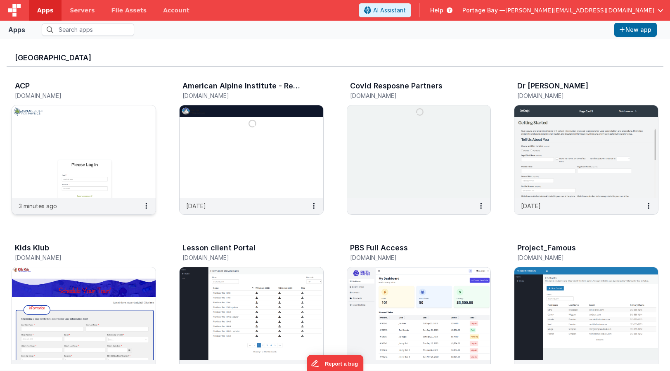
click at [95, 130] on img at bounding box center [84, 151] width 144 height 92
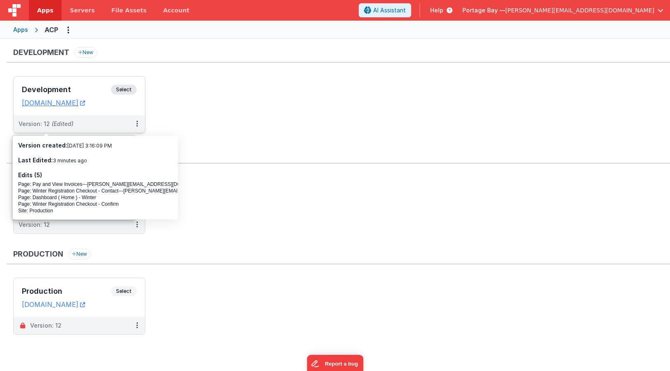
click at [126, 89] on span "Select" at bounding box center [124, 90] width 26 height 10
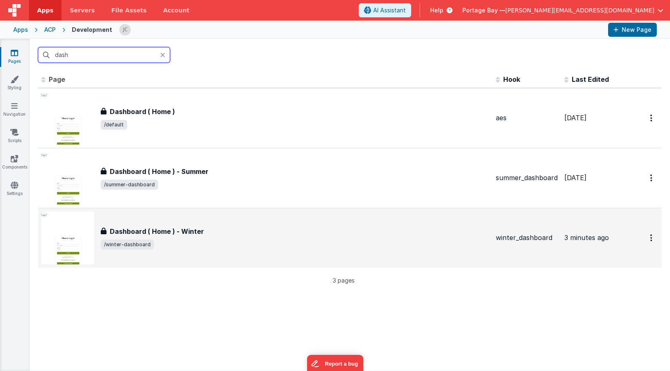
type input "dash"
click at [524, 240] on div "winter_dashboard" at bounding box center [527, 237] width 62 height 9
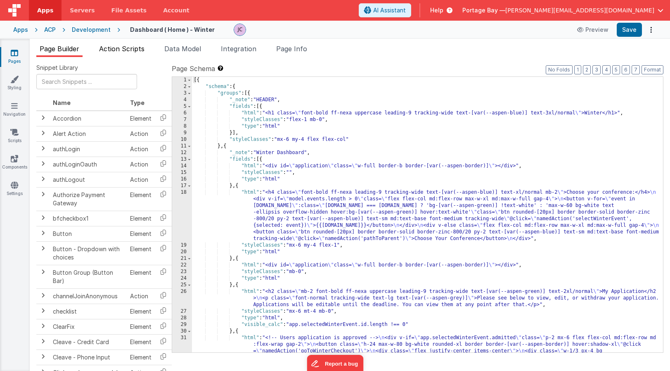
click at [118, 54] on li "Action Scripts" at bounding box center [122, 50] width 52 height 13
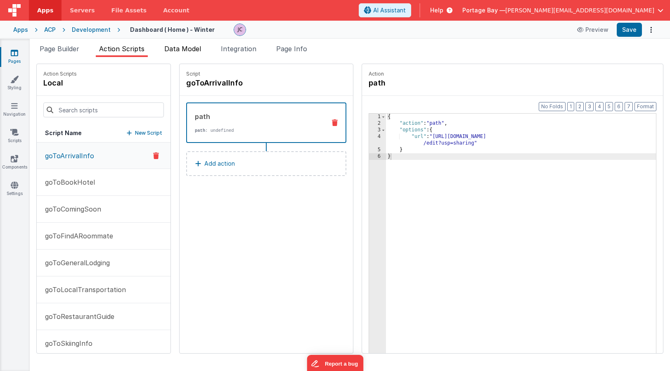
click at [199, 47] on span "Data Model" at bounding box center [182, 49] width 37 height 8
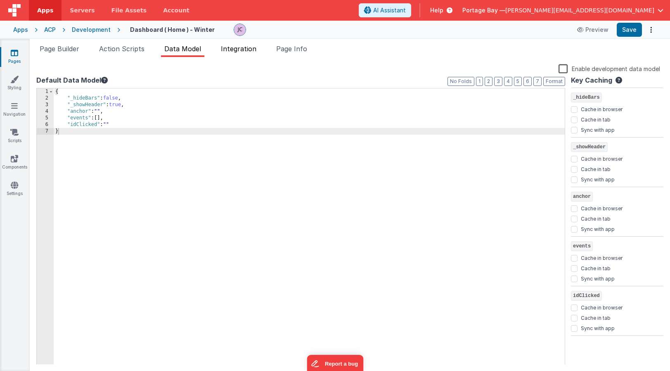
click at [233, 46] on span "Integration" at bounding box center [238, 49] width 35 height 8
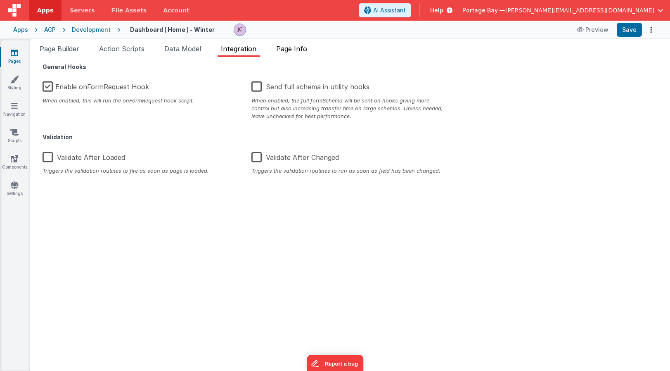
click at [295, 48] on span "Page Info" at bounding box center [291, 49] width 31 height 8
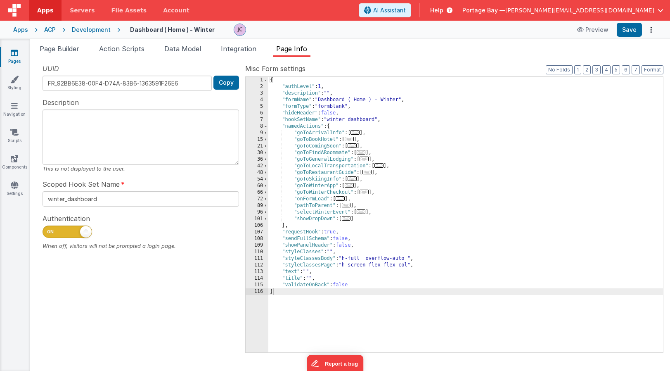
click at [354, 138] on span "..." at bounding box center [349, 139] width 9 height 5
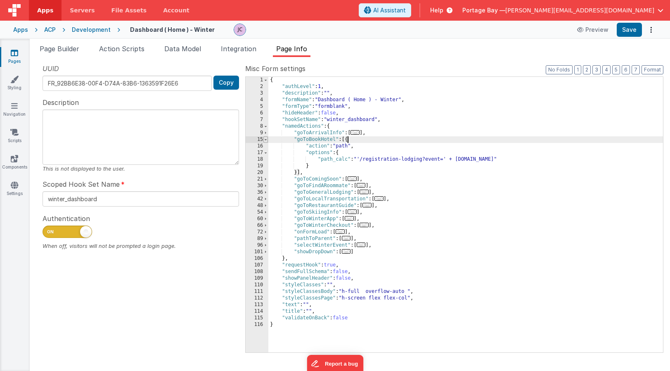
click at [265, 140] on span at bounding box center [265, 139] width 5 height 7
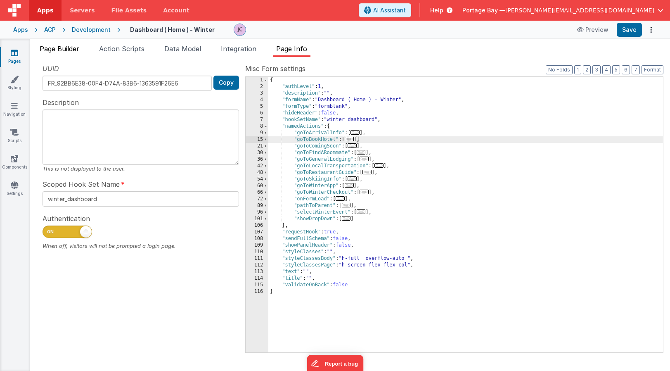
click at [63, 52] on span "Page Builder" at bounding box center [60, 49] width 40 height 8
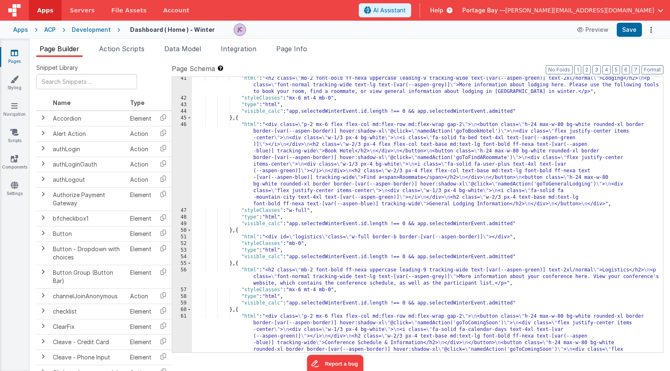
scroll to position [445, 0]
click at [121, 51] on span "Action Scripts" at bounding box center [121, 49] width 45 height 8
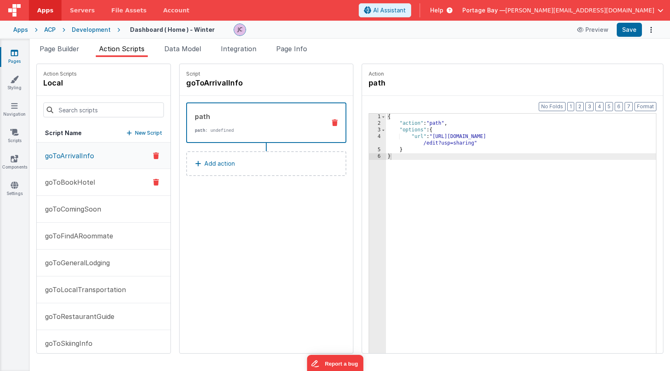
click at [66, 181] on p "goToBookHotel" at bounding box center [67, 182] width 55 height 10
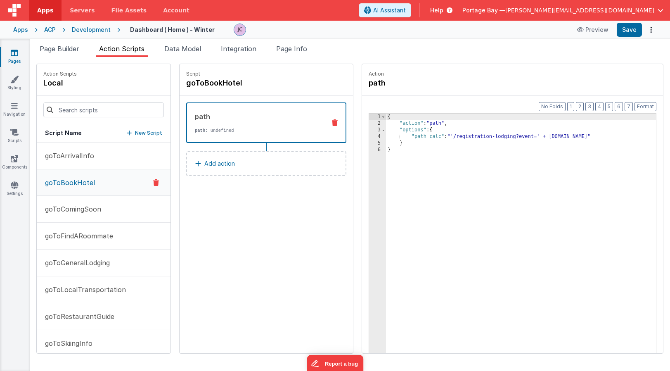
click at [15, 54] on icon at bounding box center [14, 53] width 7 height 8
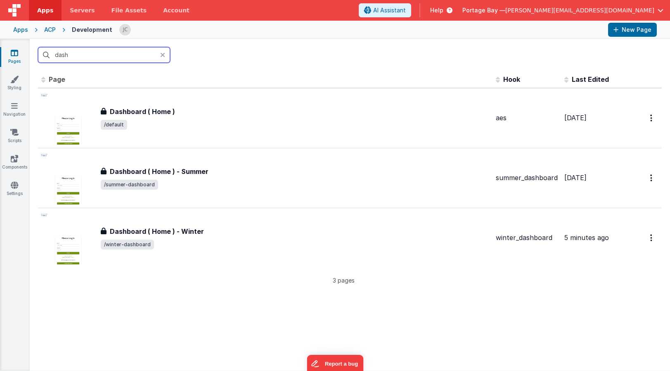
click at [87, 54] on input "dash" at bounding box center [104, 55] width 132 height 16
drag, startPoint x: 52, startPoint y: 53, endPoint x: 45, endPoint y: 53, distance: 6.6
click at [45, 53] on input "dash" at bounding box center [104, 55] width 132 height 16
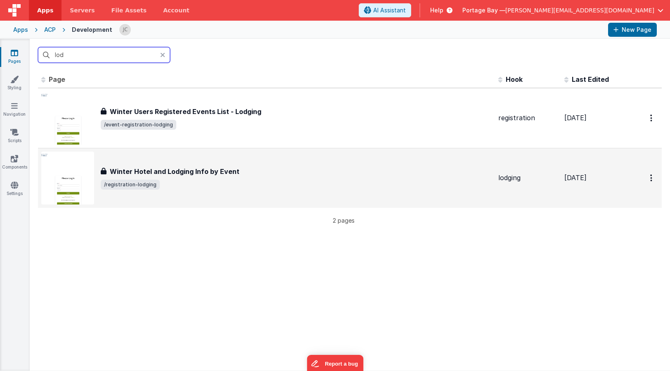
type input "lod"
click at [307, 178] on div "Winter Hotel and Lodging Info by Event Winter Hotel and Lodging Info by Event /…" at bounding box center [296, 177] width 391 height 23
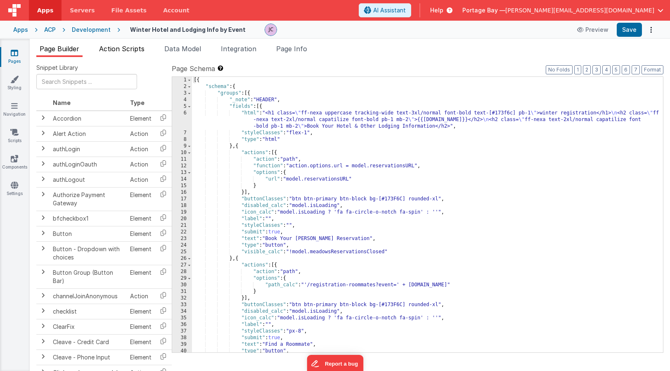
click at [114, 50] on span "Action Scripts" at bounding box center [121, 49] width 45 height 8
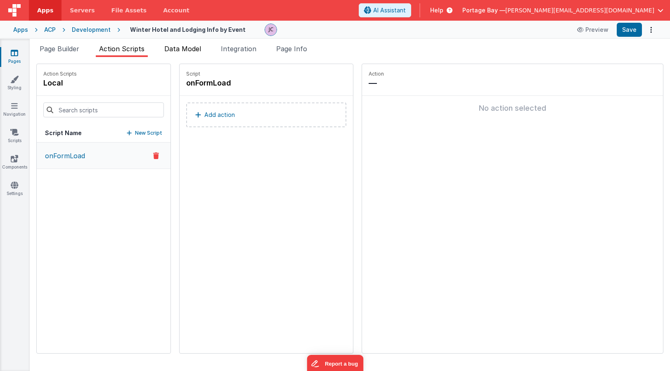
click at [188, 50] on span "Data Model" at bounding box center [182, 49] width 37 height 8
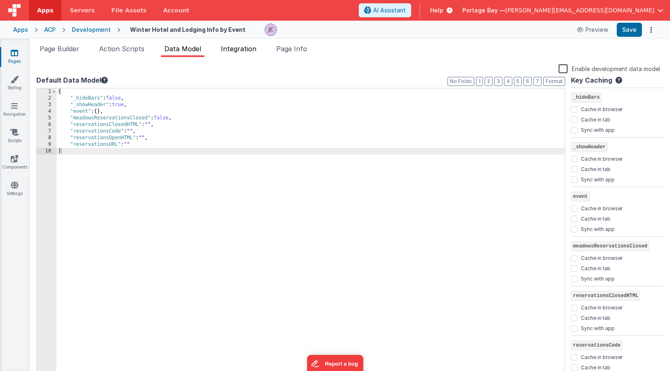
click at [242, 48] on span "Integration" at bounding box center [238, 49] width 35 height 8
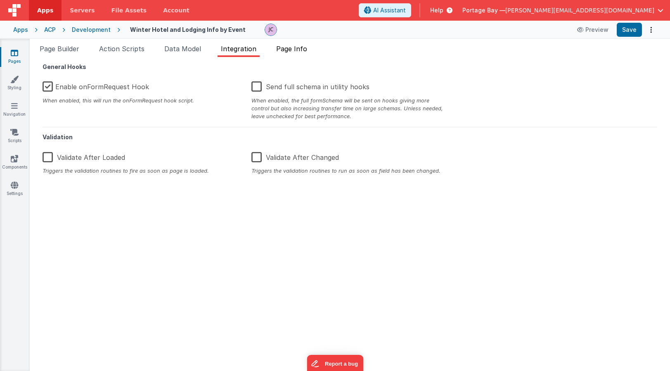
click at [305, 50] on span "Page Info" at bounding box center [291, 49] width 31 height 8
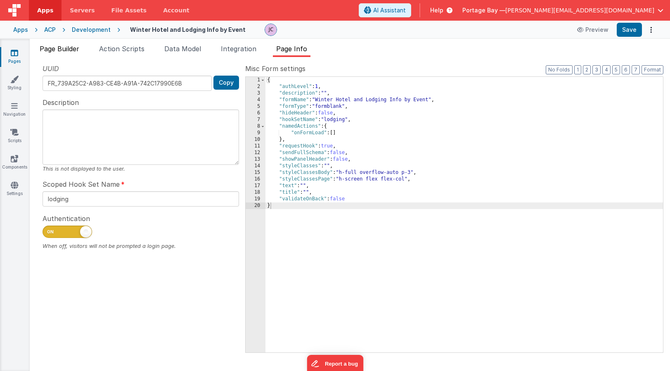
click at [62, 51] on span "Page Builder" at bounding box center [60, 49] width 40 height 8
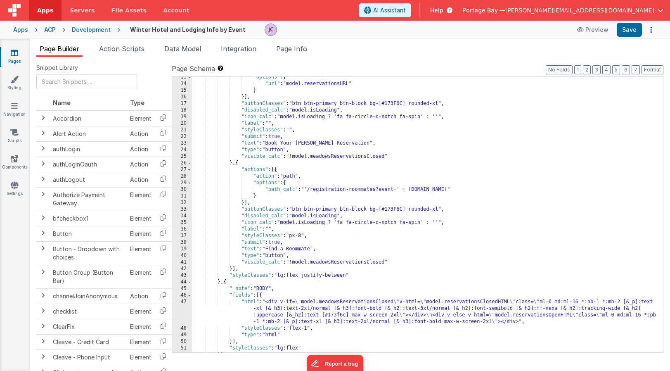
scroll to position [114, 0]
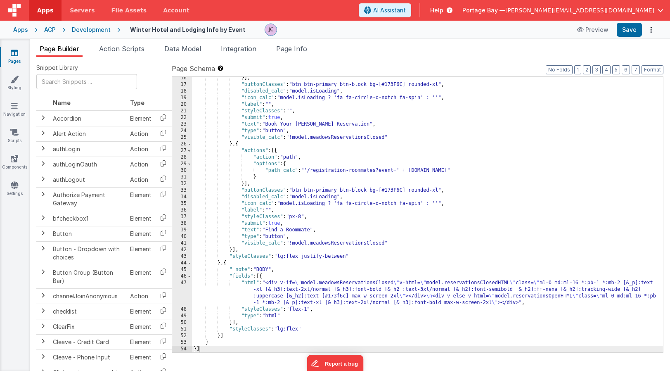
click at [365, 52] on ul "Page Builder Action Scripts Data Model Integration Page Info" at bounding box center [350, 50] width 640 height 13
click at [298, 49] on span "Page Info" at bounding box center [291, 49] width 31 height 8
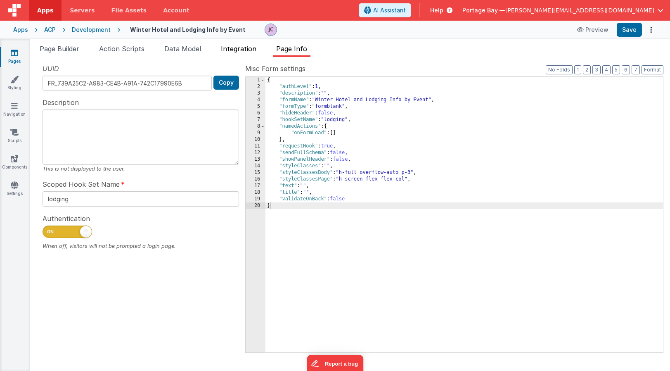
click at [248, 47] on span "Integration" at bounding box center [238, 49] width 35 height 8
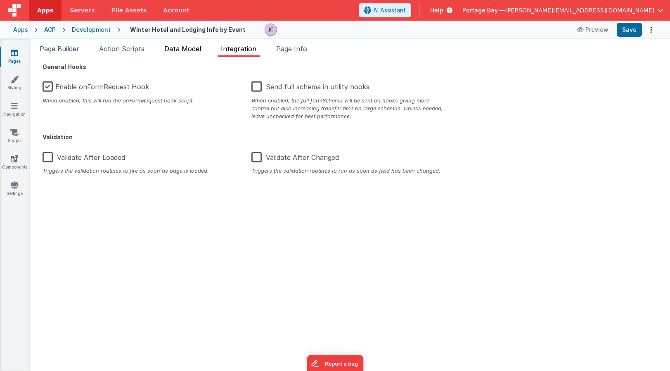
click at [177, 53] on li "Data Model" at bounding box center [182, 50] width 43 height 13
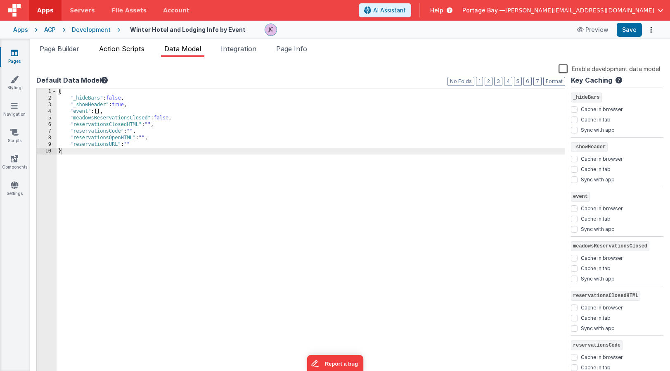
click at [118, 51] on span "Action Scripts" at bounding box center [121, 49] width 45 height 8
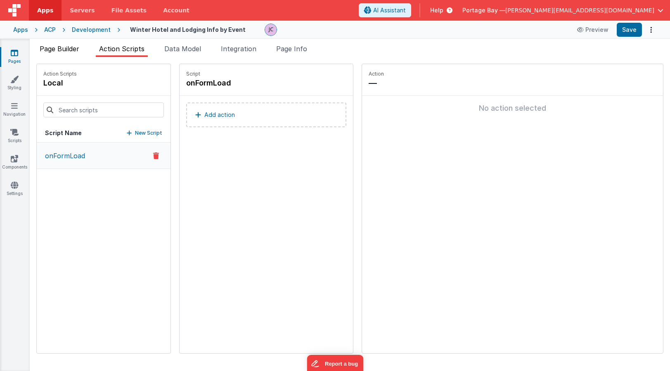
click at [68, 51] on span "Page Builder" at bounding box center [60, 49] width 40 height 8
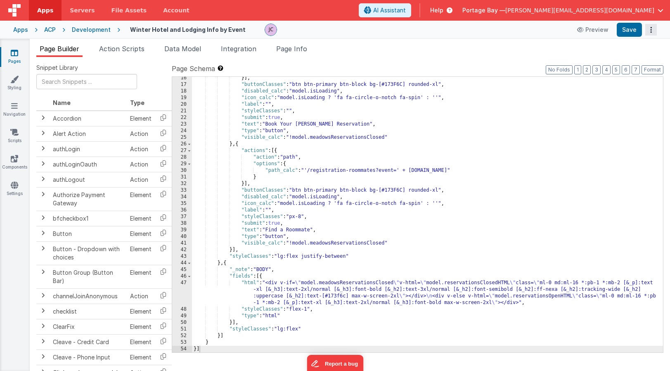
click at [652, 32] on button "Options" at bounding box center [651, 30] width 12 height 12
click at [543, 51] on button at bounding box center [335, 185] width 670 height 371
click at [14, 56] on icon at bounding box center [14, 53] width 7 height 8
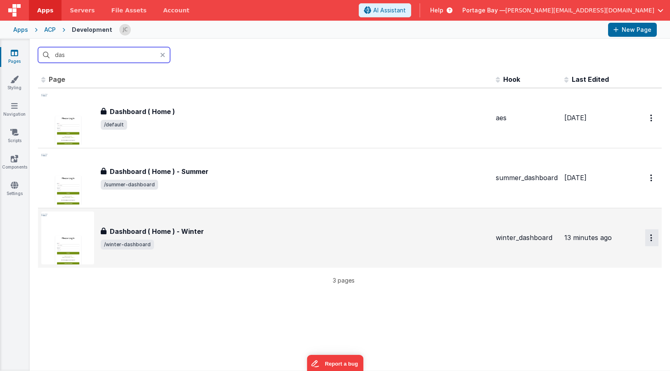
type input "das"
click at [649, 236] on button "Options" at bounding box center [651, 237] width 13 height 17
click at [388, 240] on button at bounding box center [335, 185] width 670 height 371
click at [372, 241] on span "/winter-dashboard" at bounding box center [295, 244] width 388 height 10
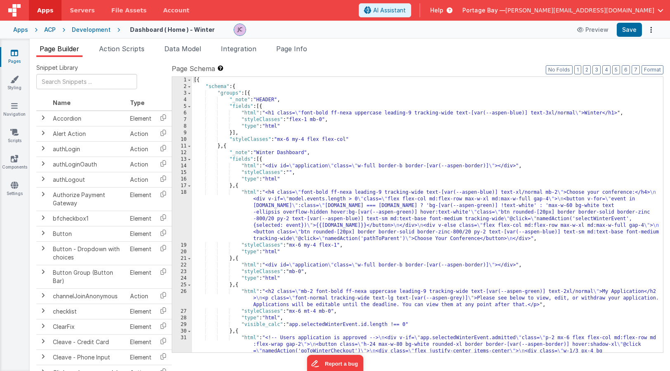
click at [91, 29] on div "Development" at bounding box center [91, 30] width 39 height 8
